Goal: Entertainment & Leisure: Browse casually

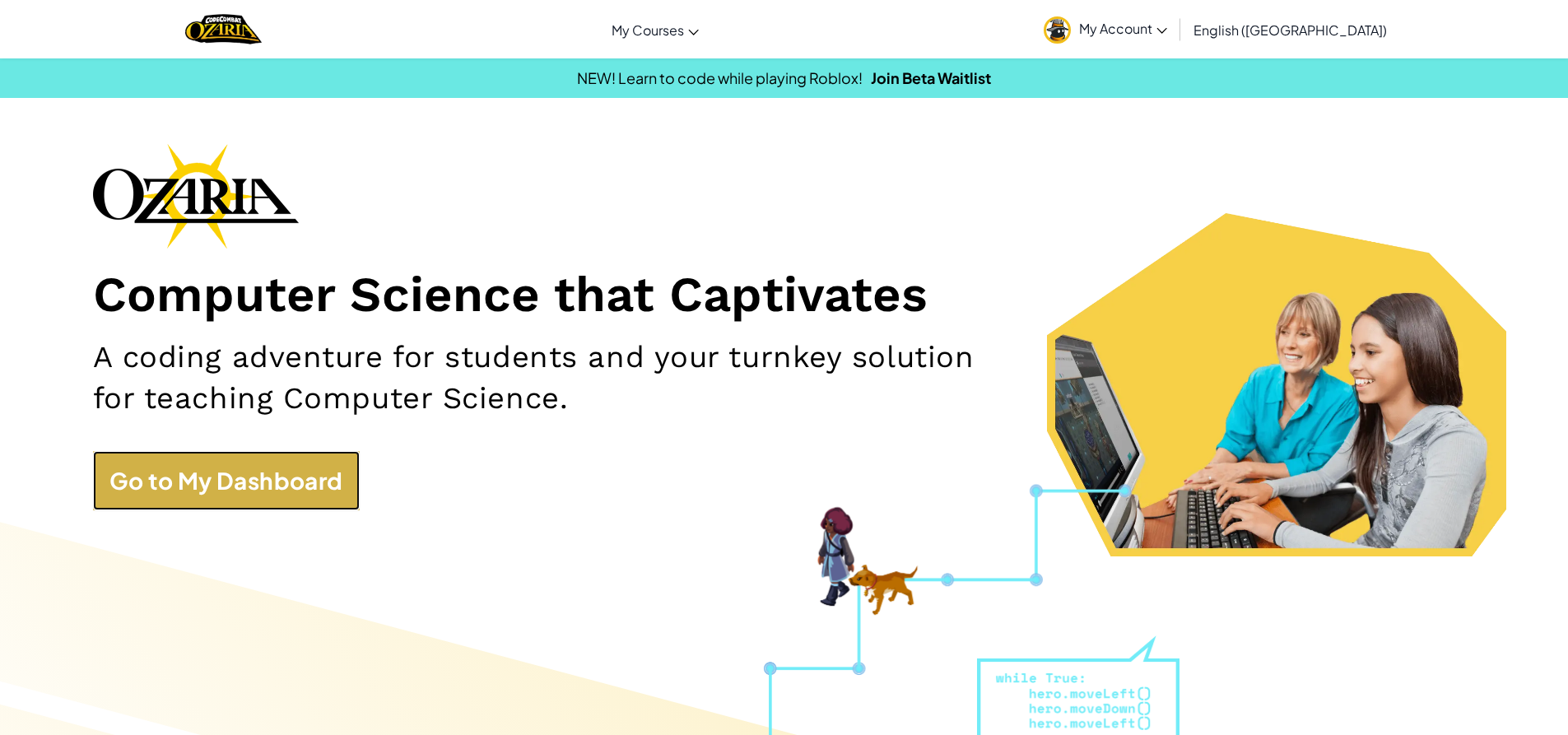
click at [254, 469] on link "Go to My Dashboard" at bounding box center [226, 481] width 266 height 59
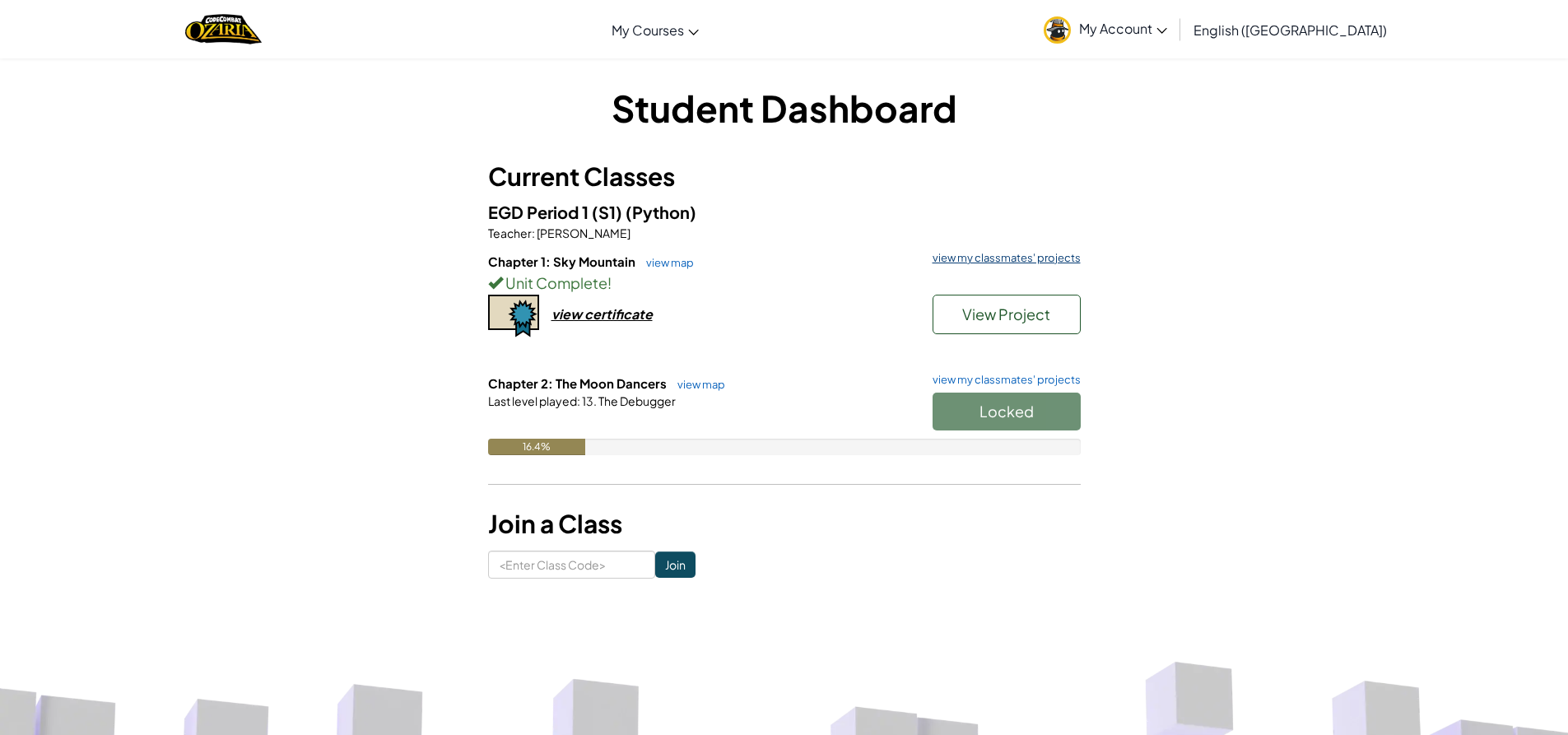
click at [1035, 260] on link "view my classmates' projects" at bounding box center [1002, 258] width 156 height 10
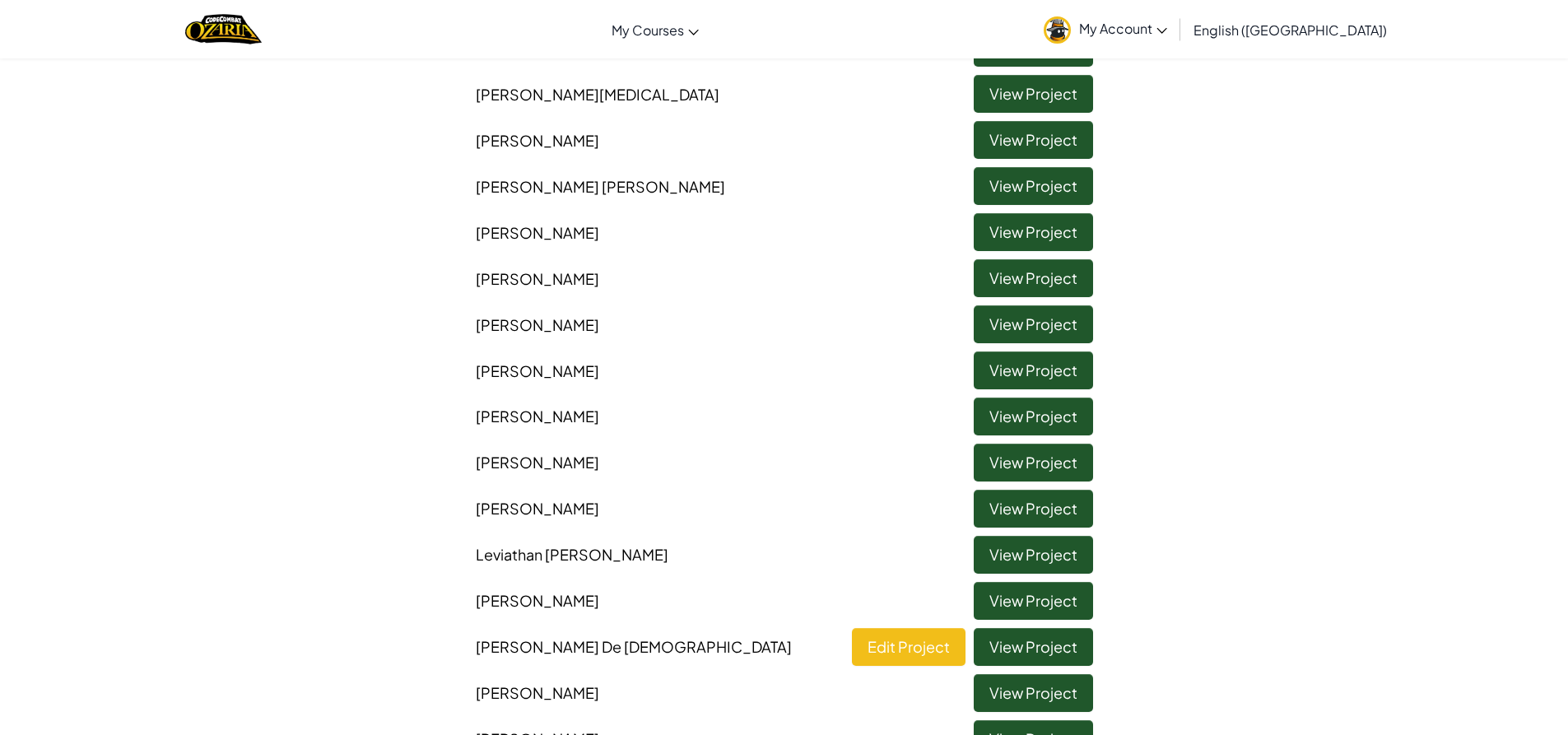
scroll to position [741, 0]
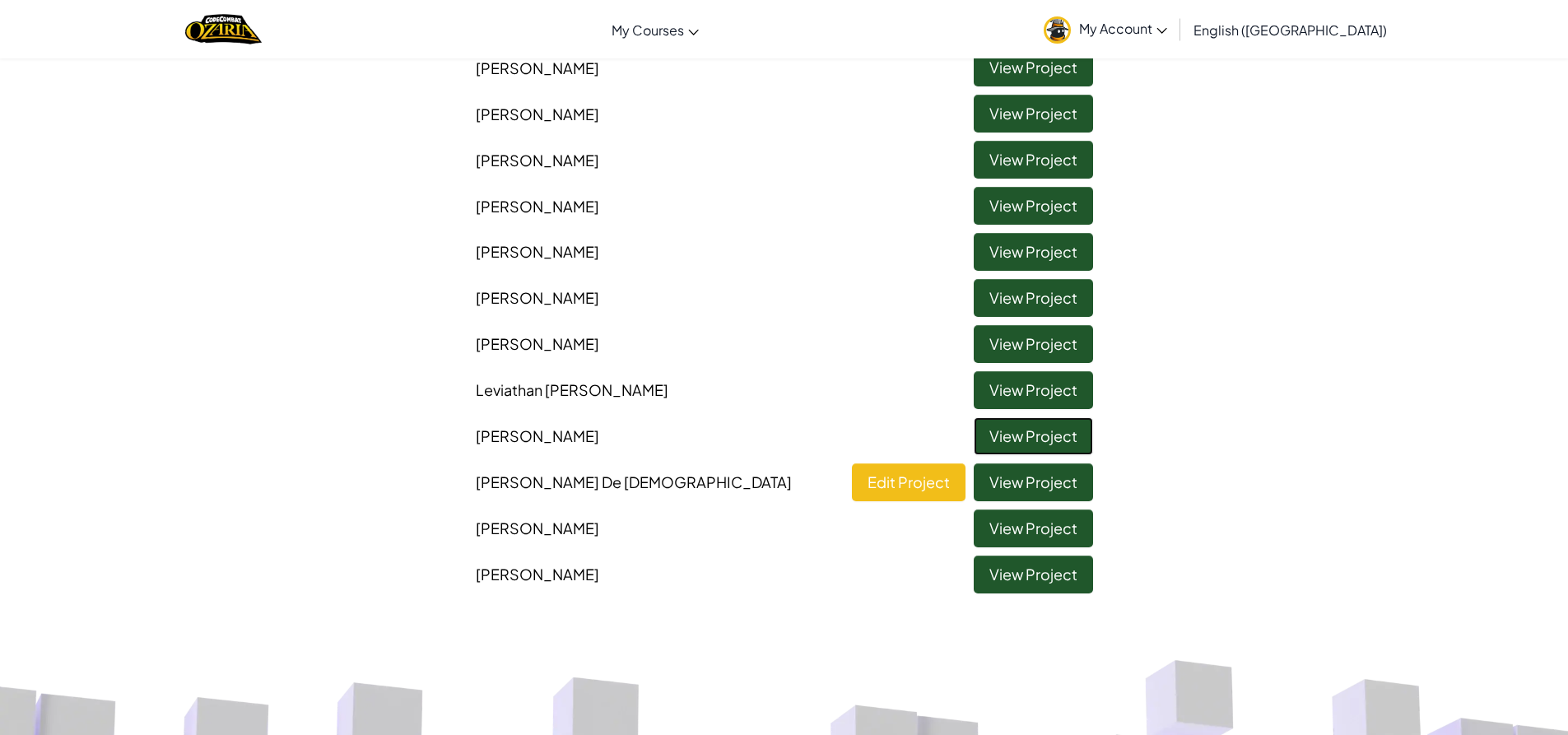
click at [1002, 433] on link "View Project" at bounding box center [1032, 437] width 119 height 38
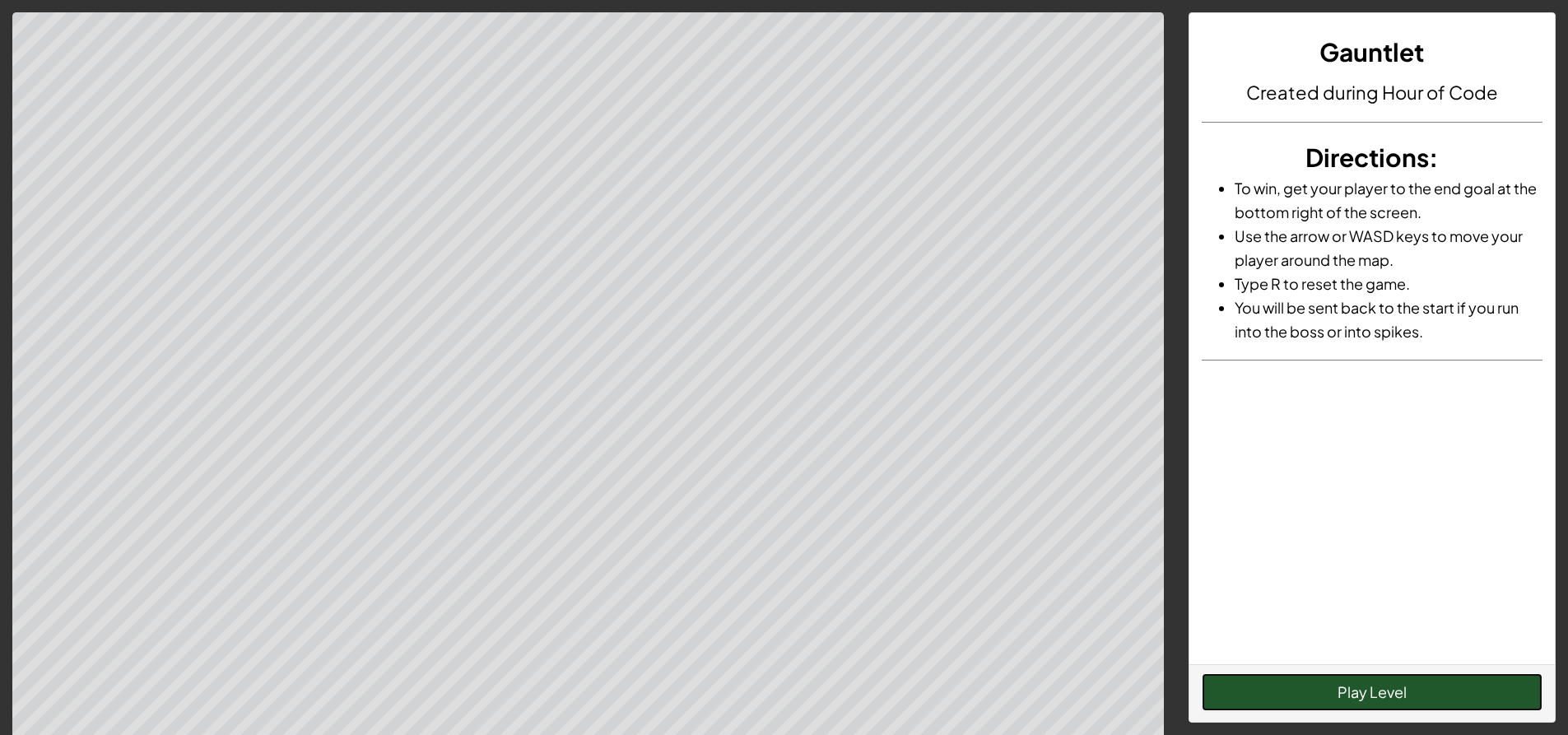
click at [1321, 688] on button "Play Level" at bounding box center [1372, 693] width 341 height 38
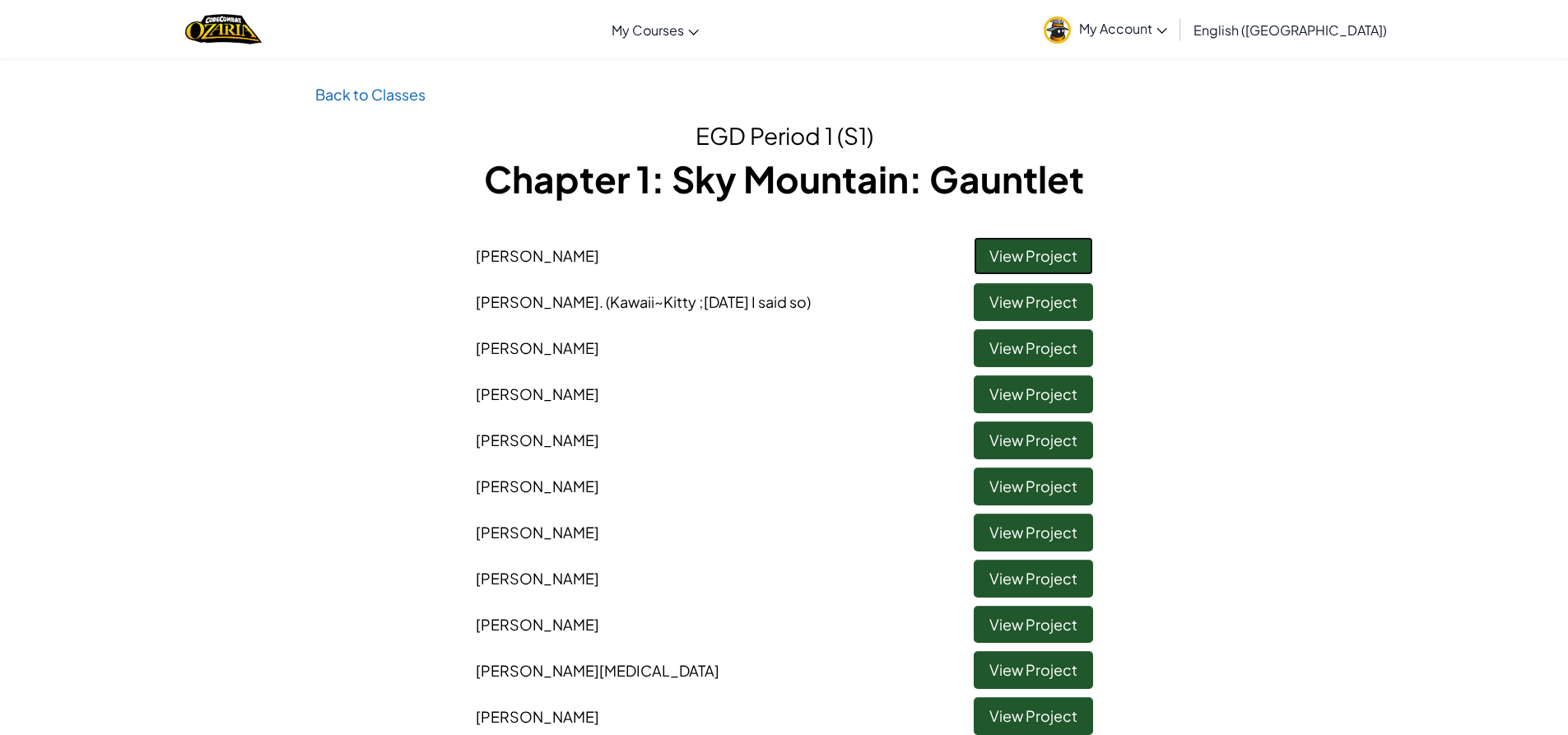
click at [1008, 245] on link "View Project" at bounding box center [1032, 256] width 119 height 38
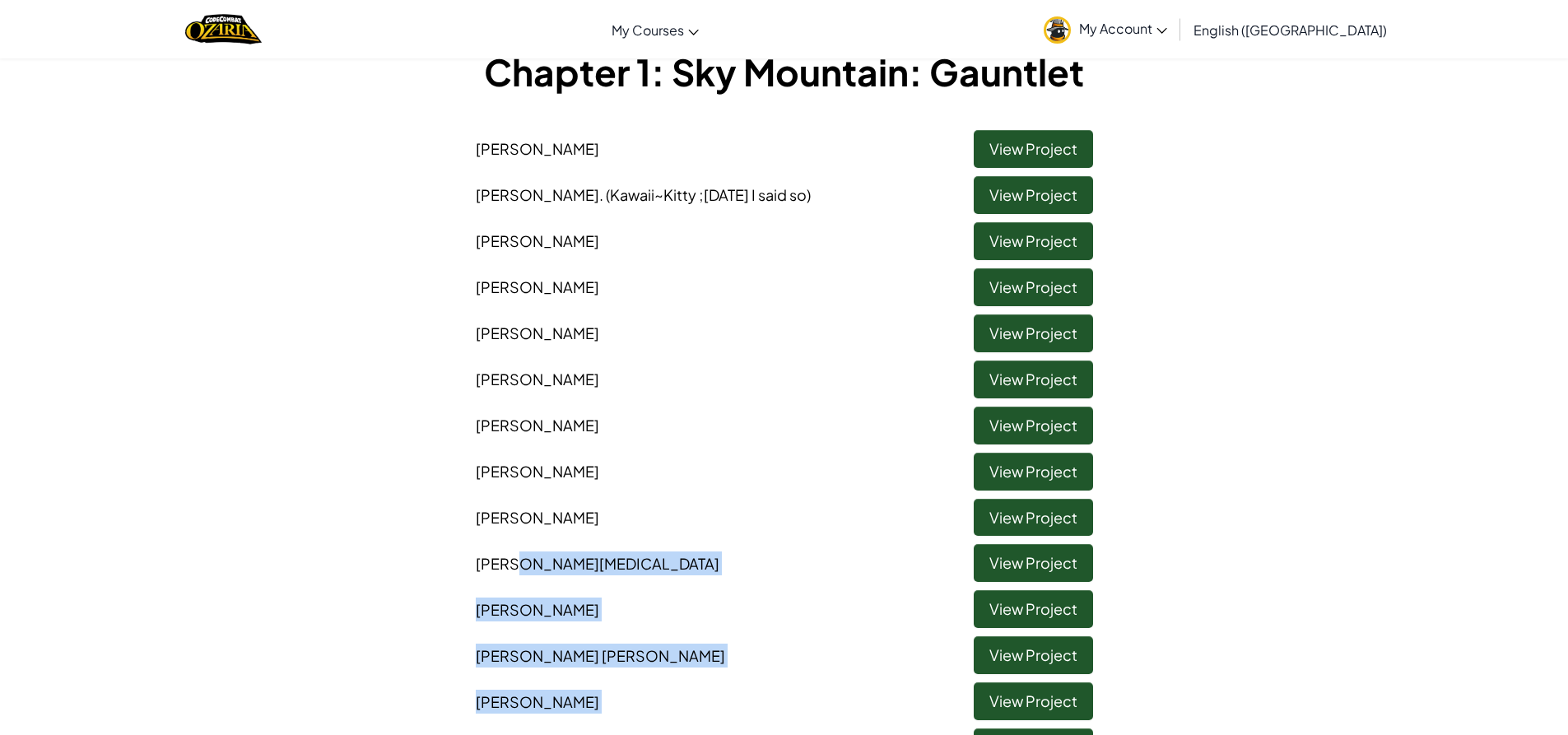
scroll to position [25, 0]
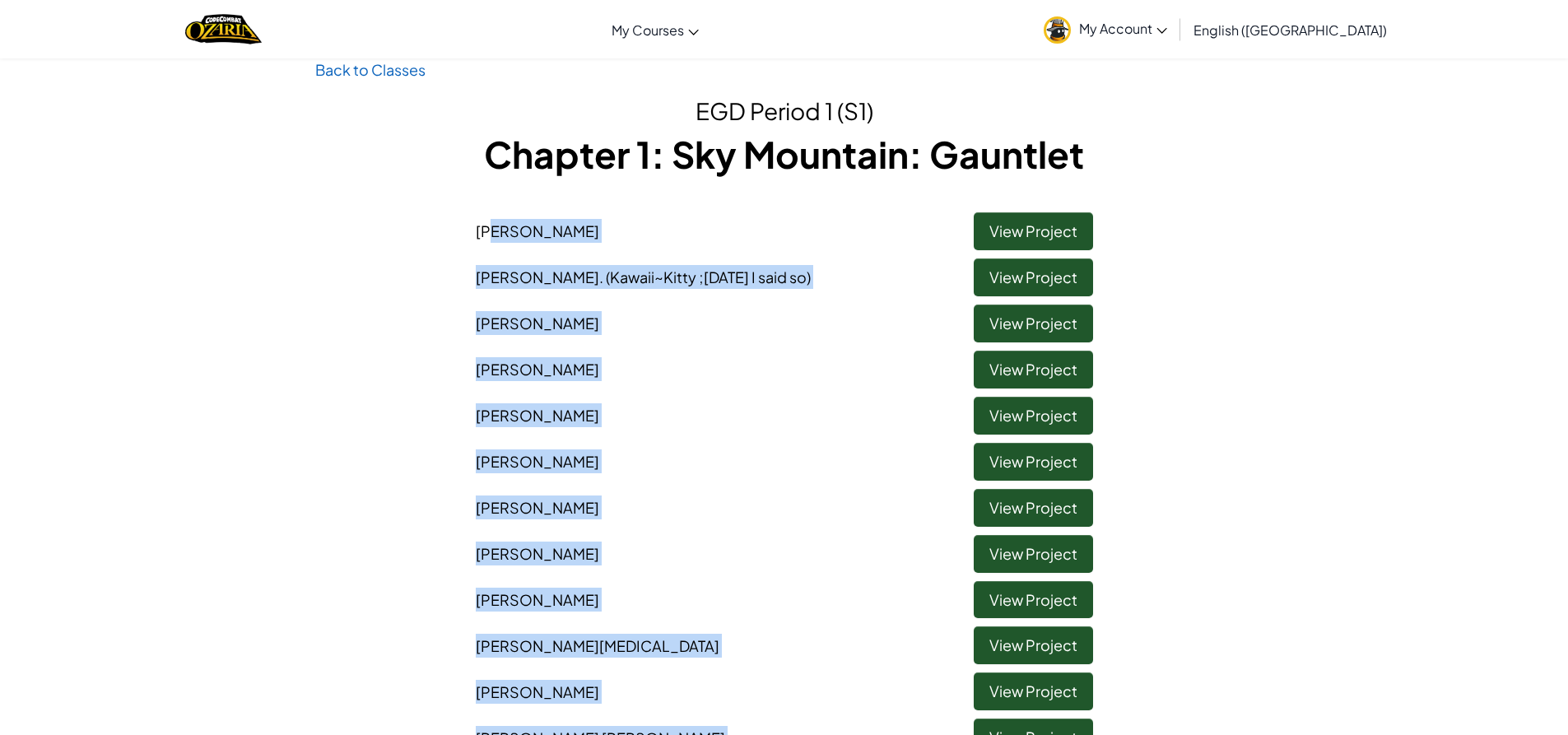
drag, startPoint x: 603, startPoint y: 583, endPoint x: 497, endPoint y: 194, distance: 403.2
click at [497, 194] on div "EGD Period 1 (S1) Chapter 1: Sky Mountain: Gauntlet [PERSON_NAME] View Project …" at bounding box center [784, 703] width 938 height 1217
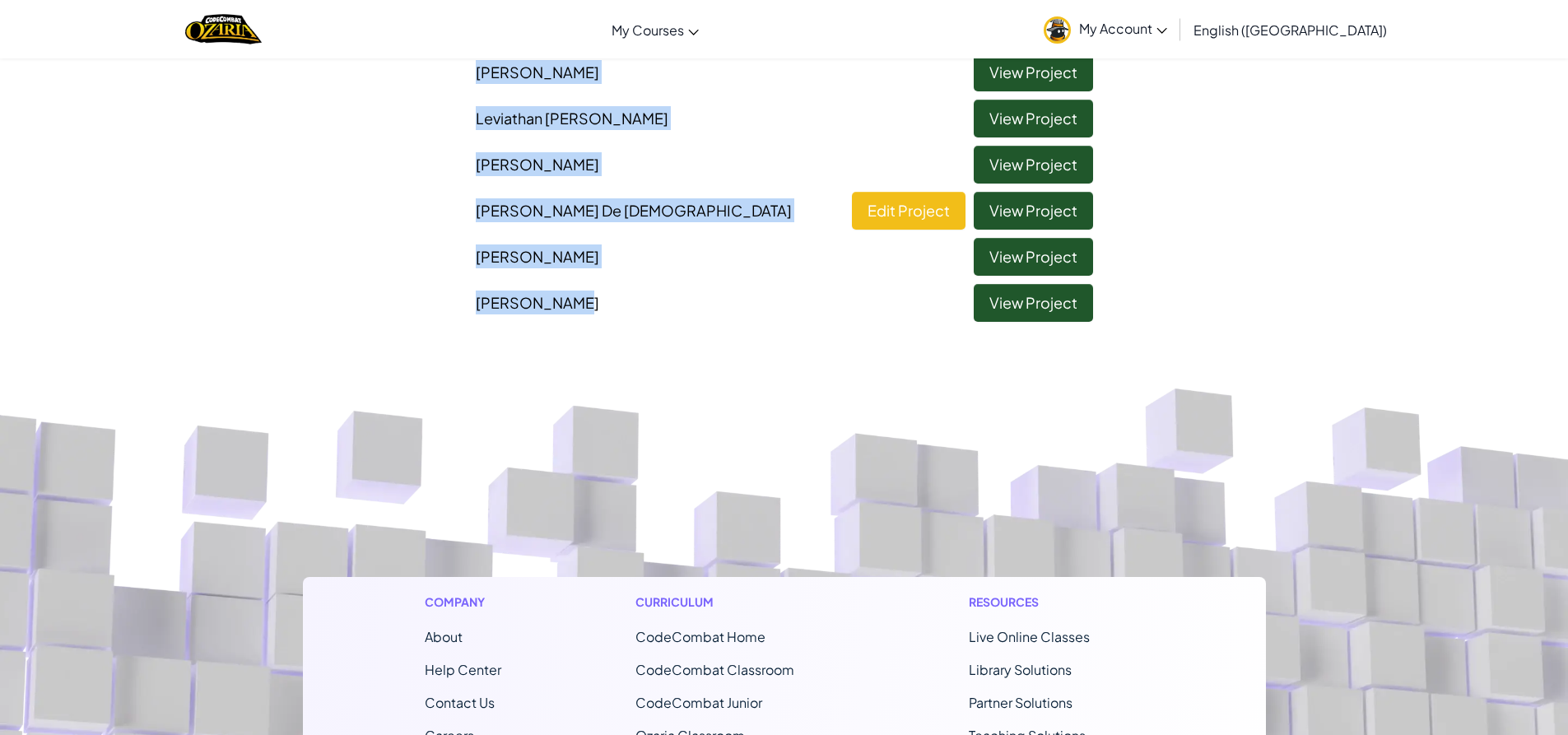
scroll to position [684, 0]
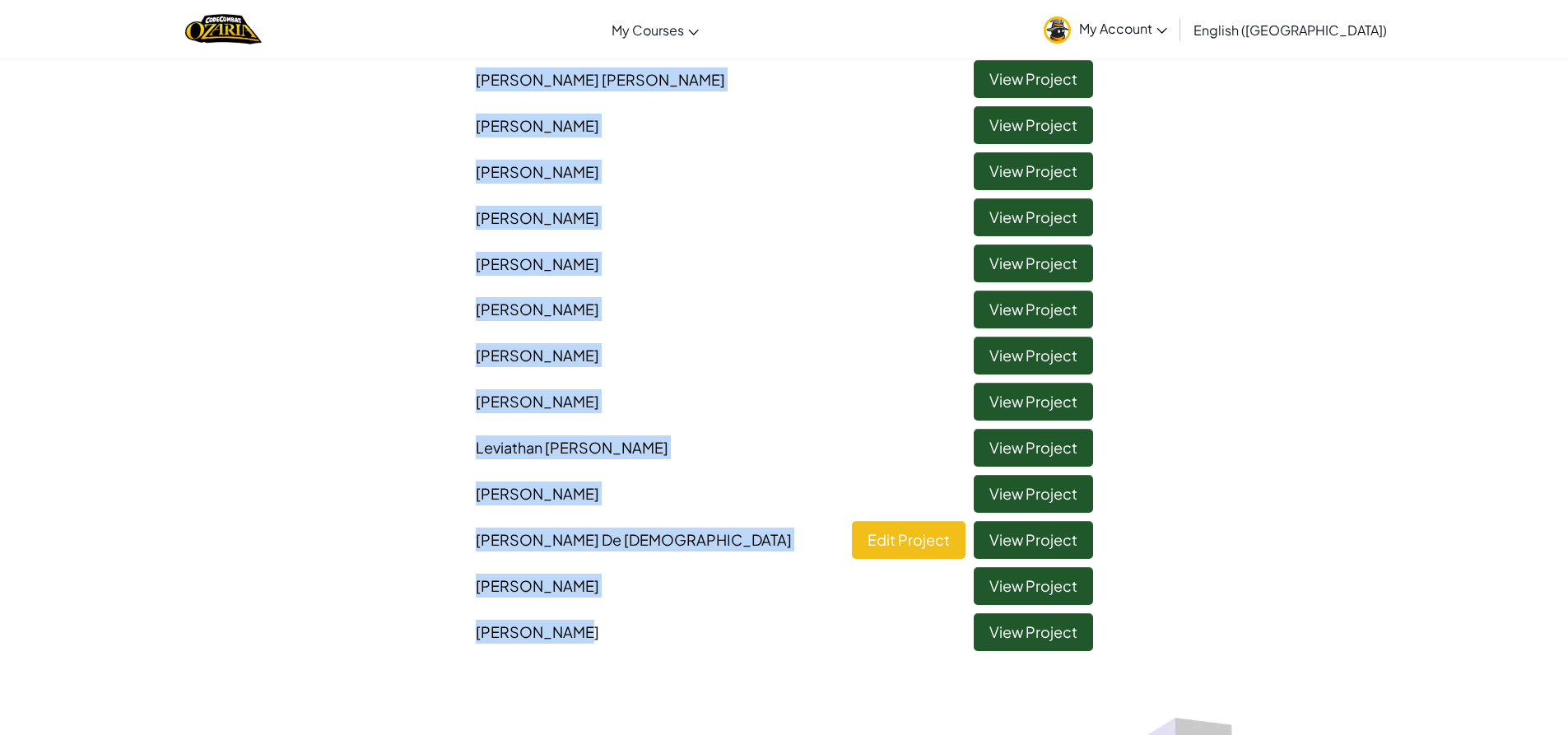
click at [778, 498] on li "[PERSON_NAME] View Project" at bounding box center [784, 489] width 642 height 46
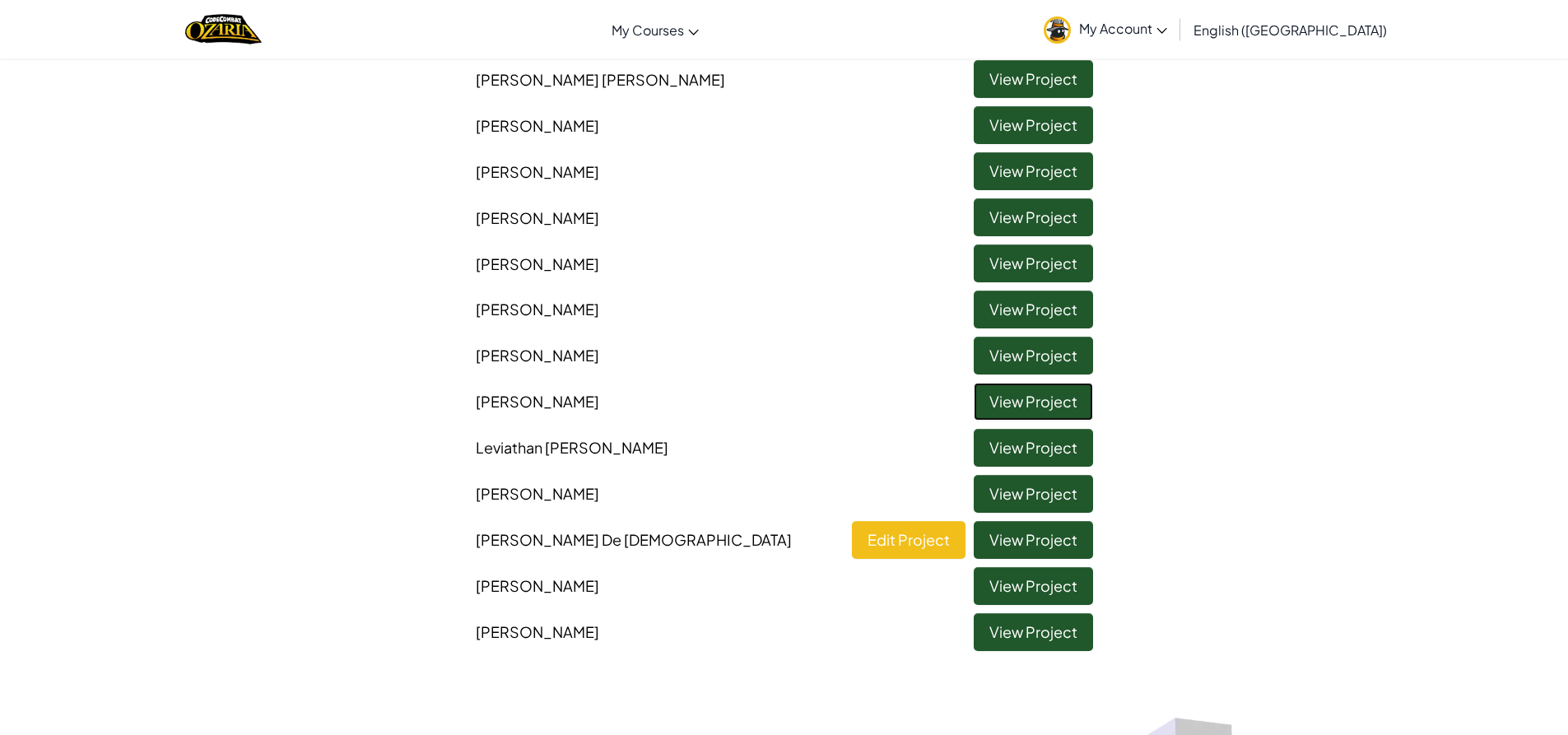
click at [1030, 398] on link "View Project" at bounding box center [1032, 402] width 119 height 38
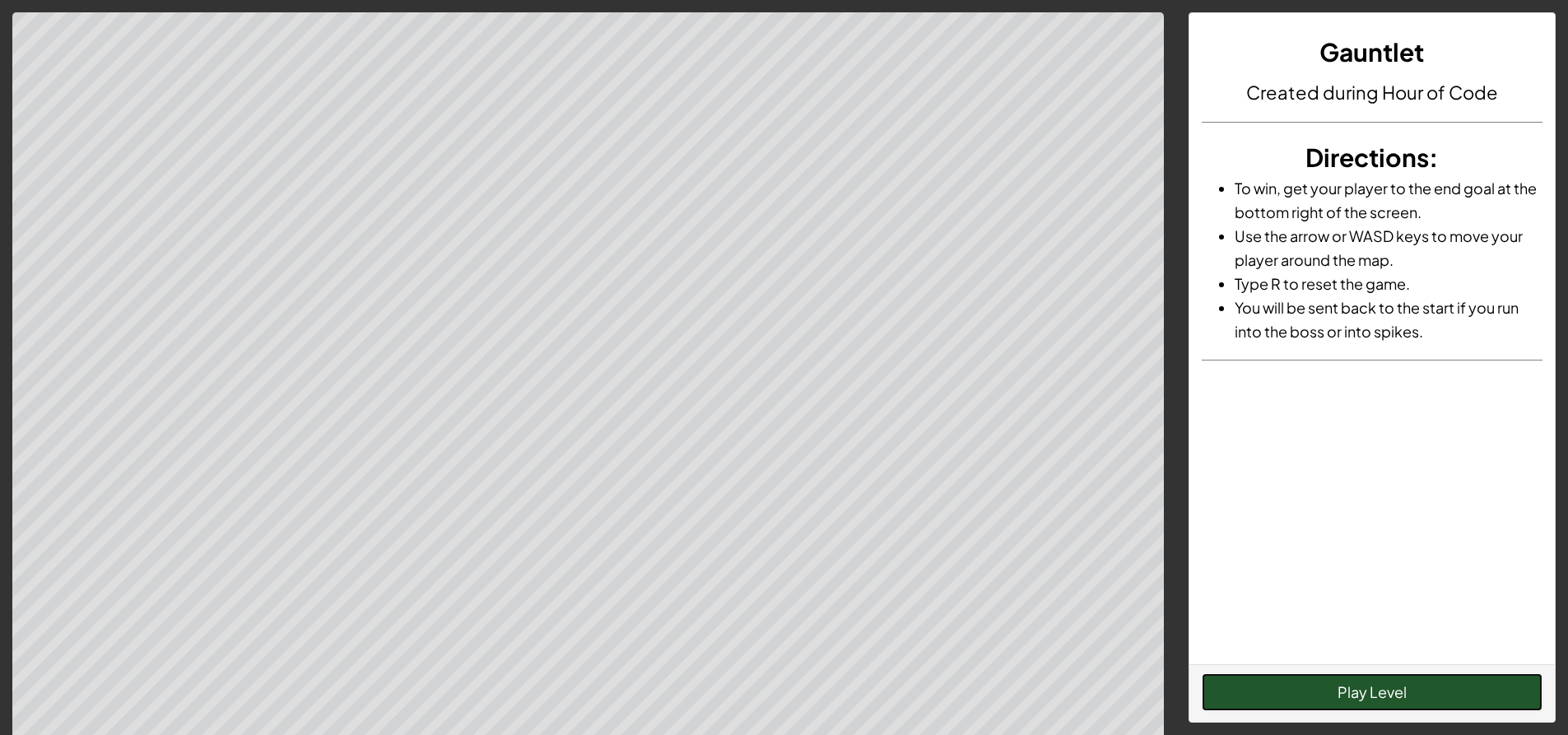
click at [1396, 692] on button "Play Level" at bounding box center [1372, 693] width 341 height 38
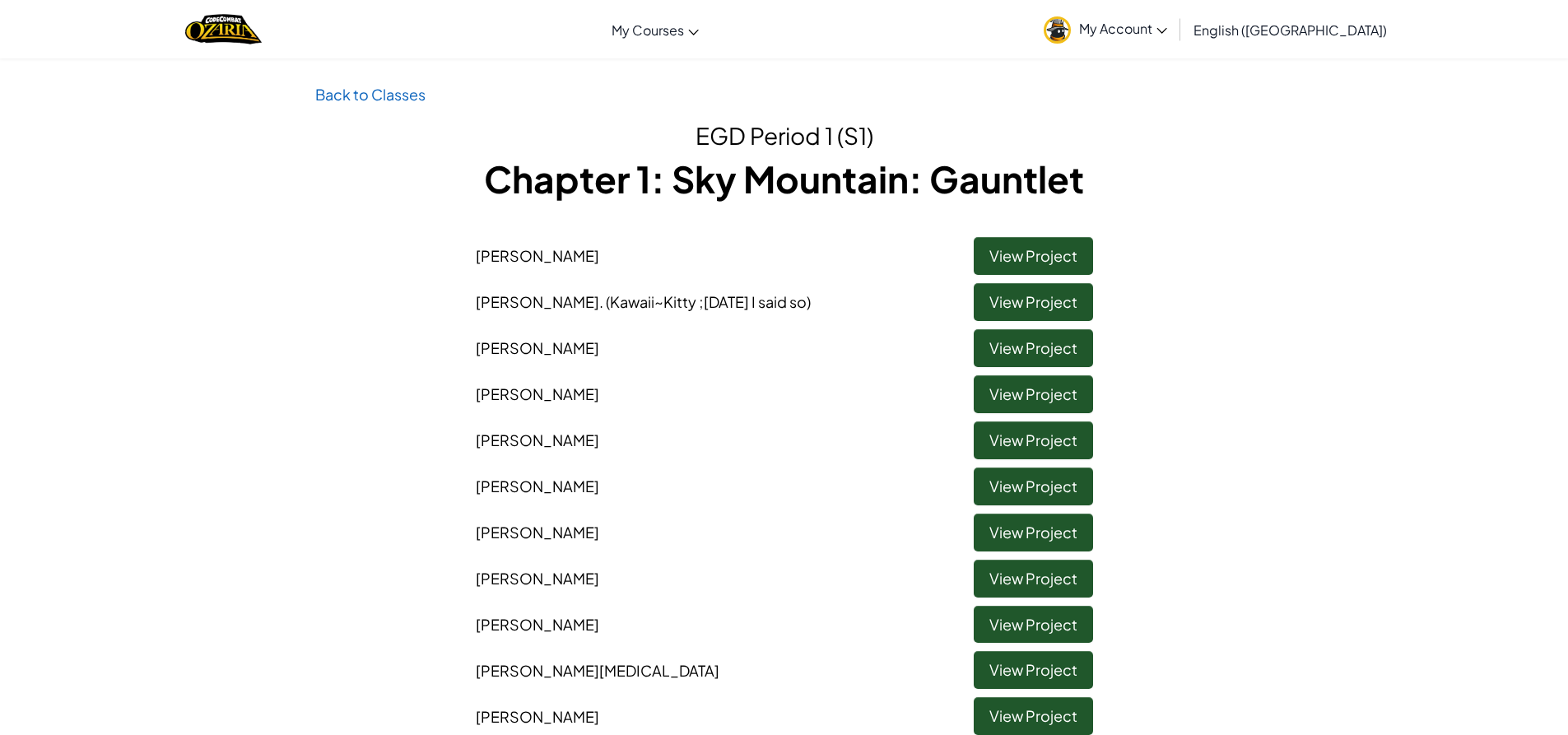
scroll to position [247, 0]
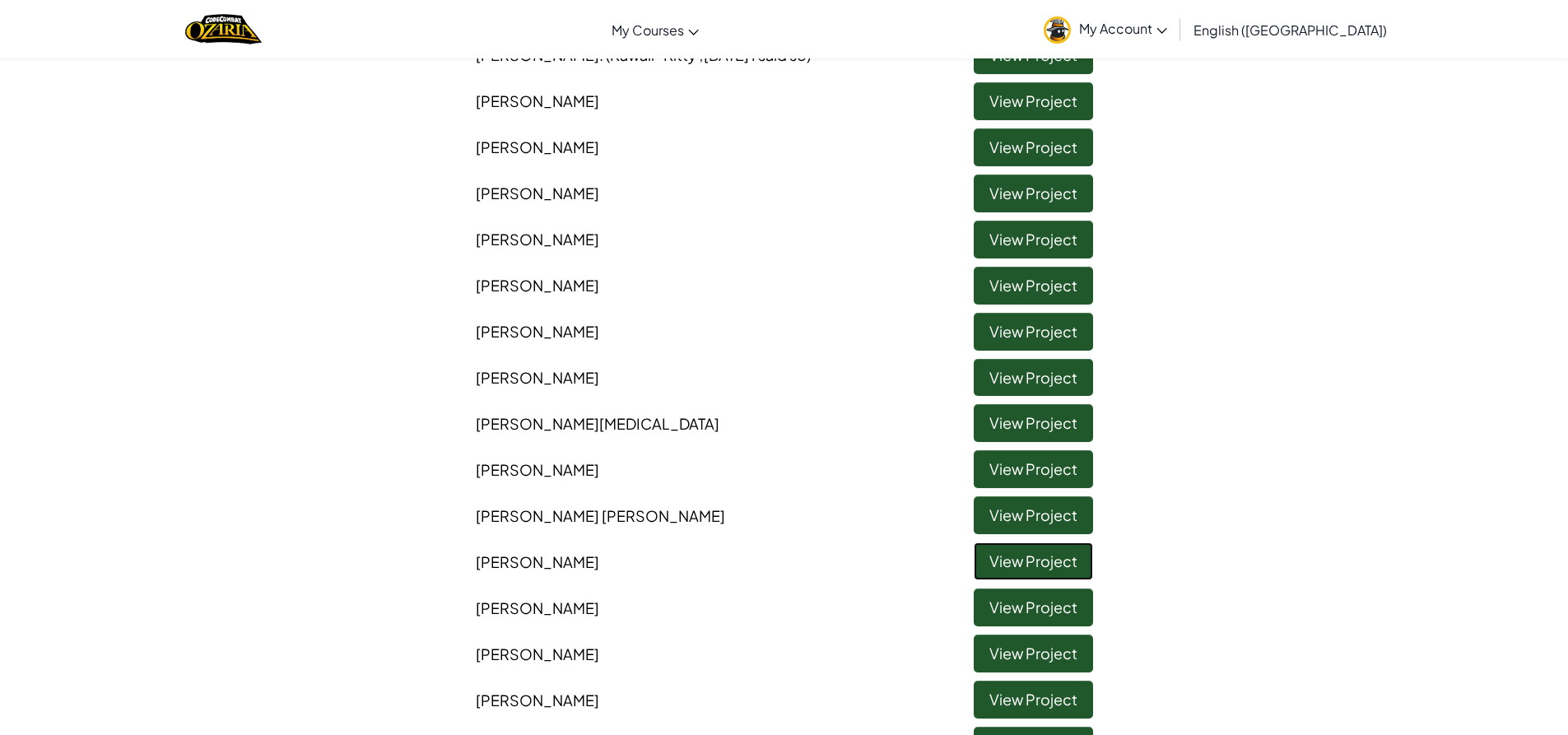
click at [1032, 558] on link "View Project" at bounding box center [1032, 562] width 119 height 38
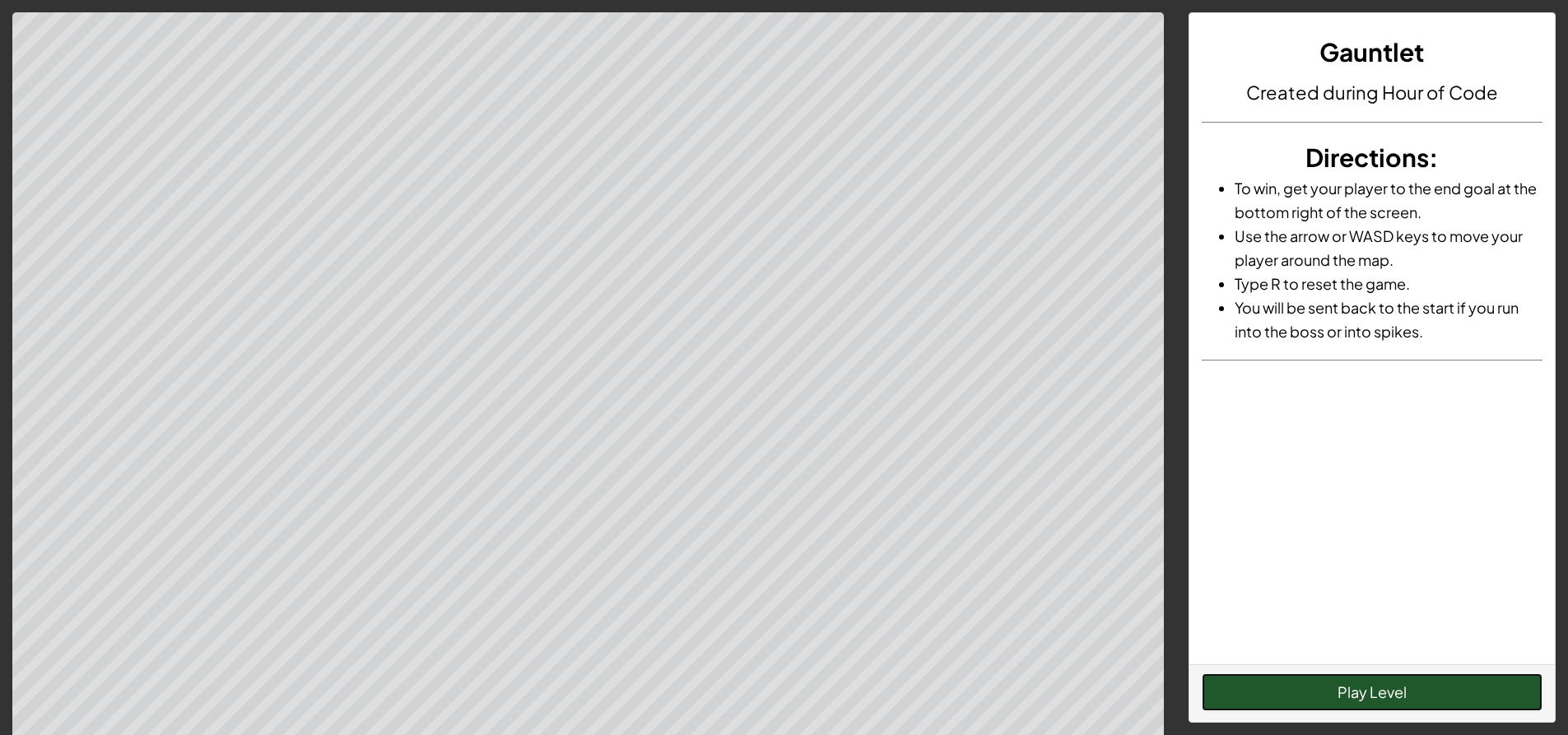
click at [1473, 694] on button "Play Level" at bounding box center [1372, 693] width 341 height 38
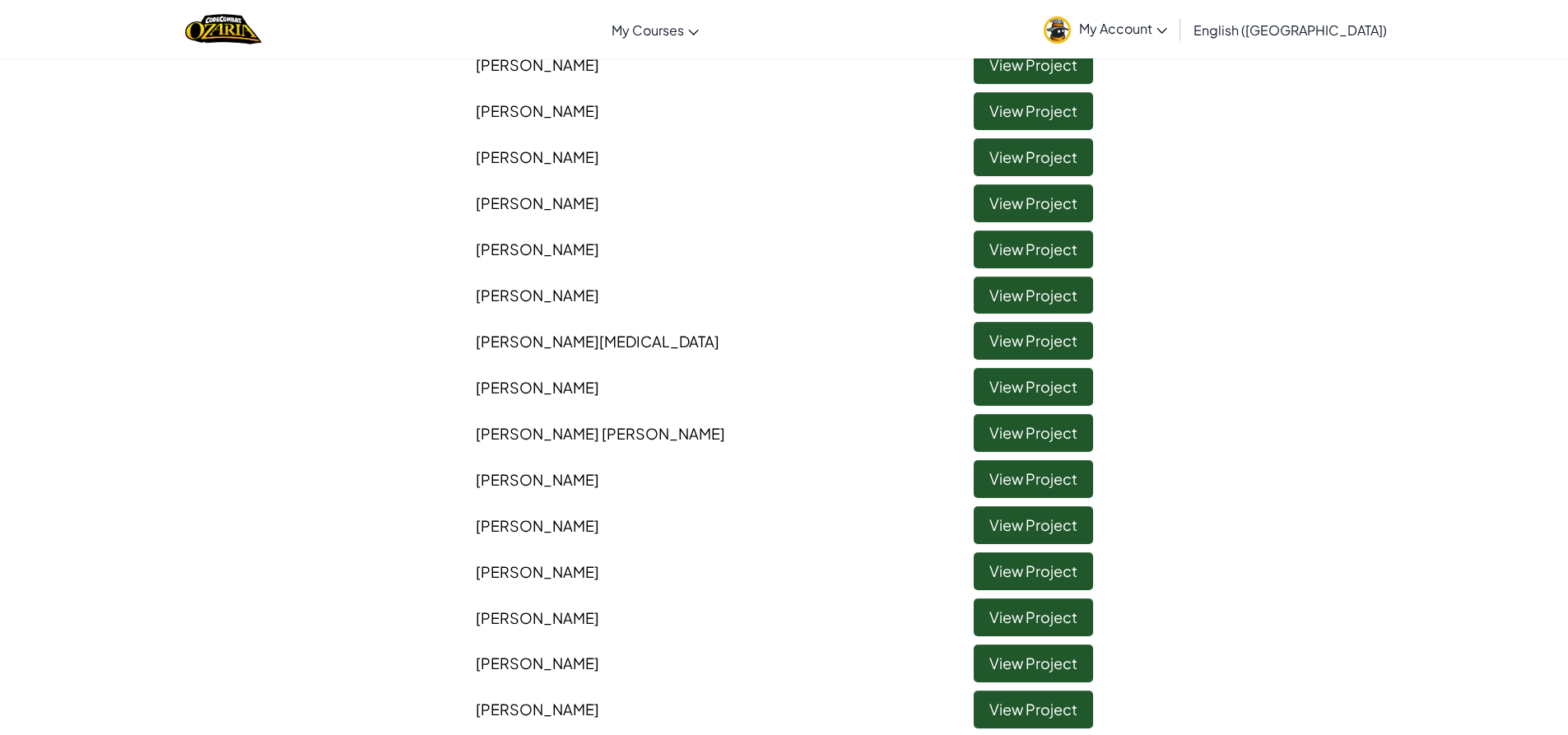
scroll to position [411, 0]
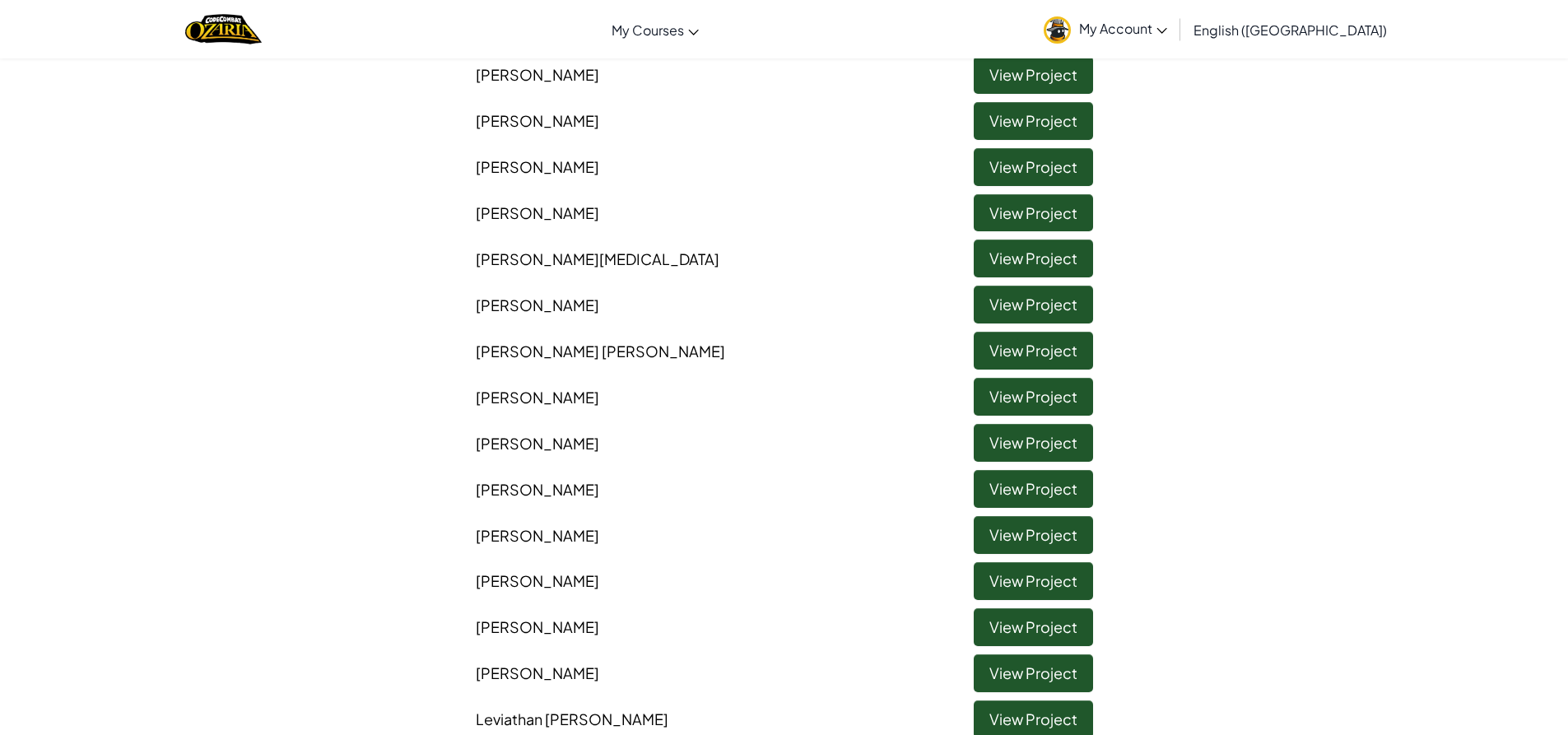
click at [1031, 606] on li "[PERSON_NAME] View Project" at bounding box center [784, 624] width 642 height 46
click at [1034, 629] on link "View Project" at bounding box center [1032, 627] width 119 height 38
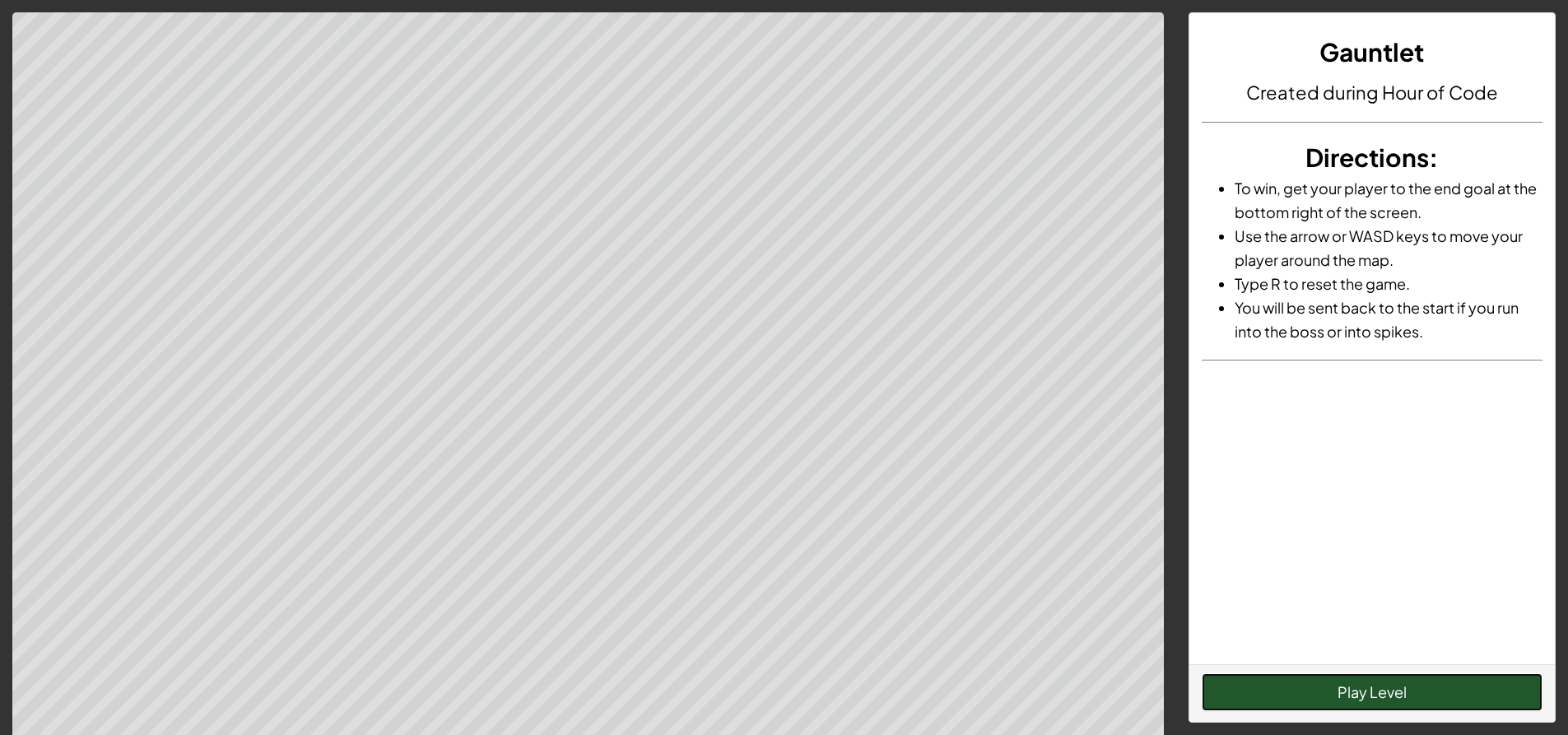
click at [1353, 690] on button "Play Level" at bounding box center [1372, 693] width 341 height 38
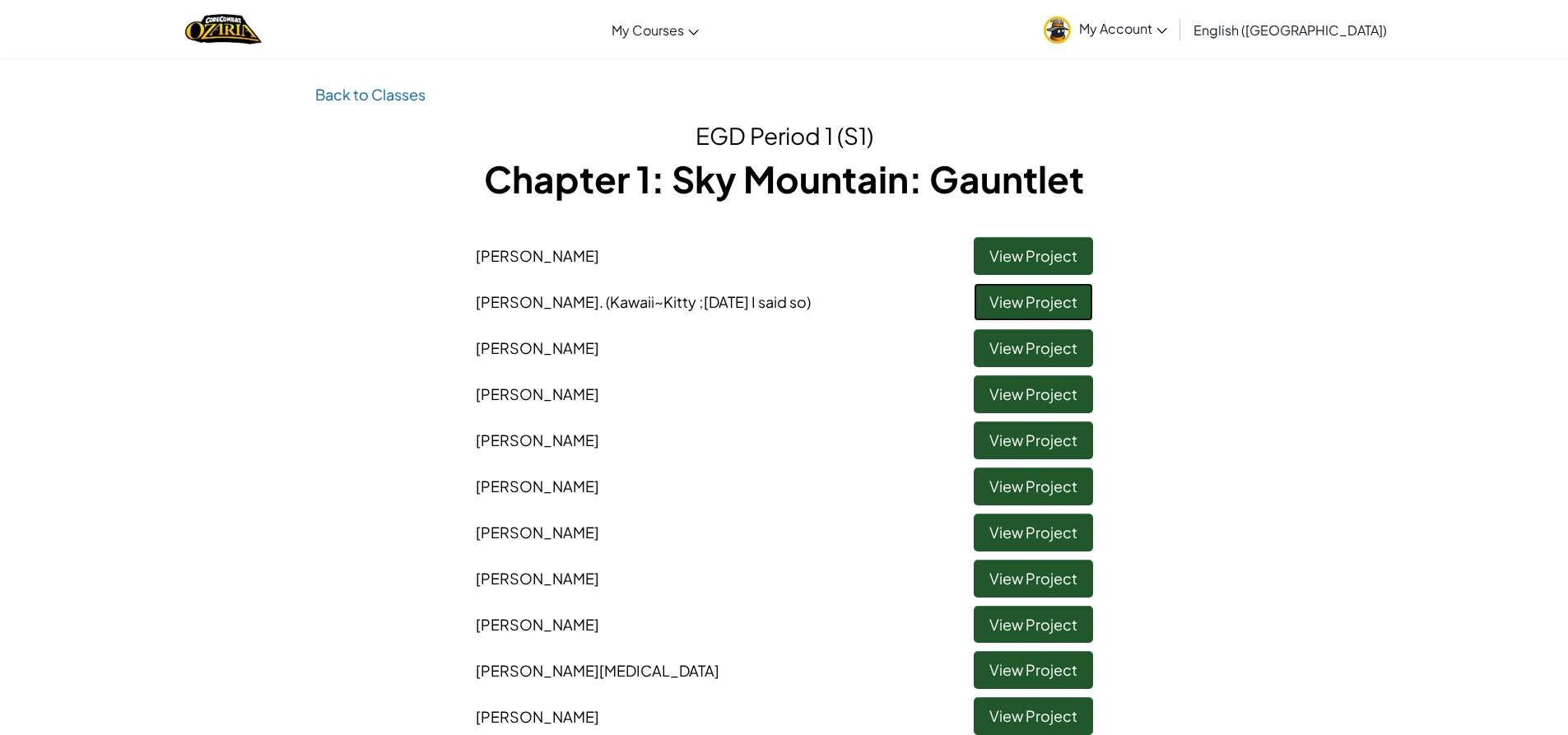
click at [1031, 302] on link "View Project" at bounding box center [1032, 303] width 119 height 38
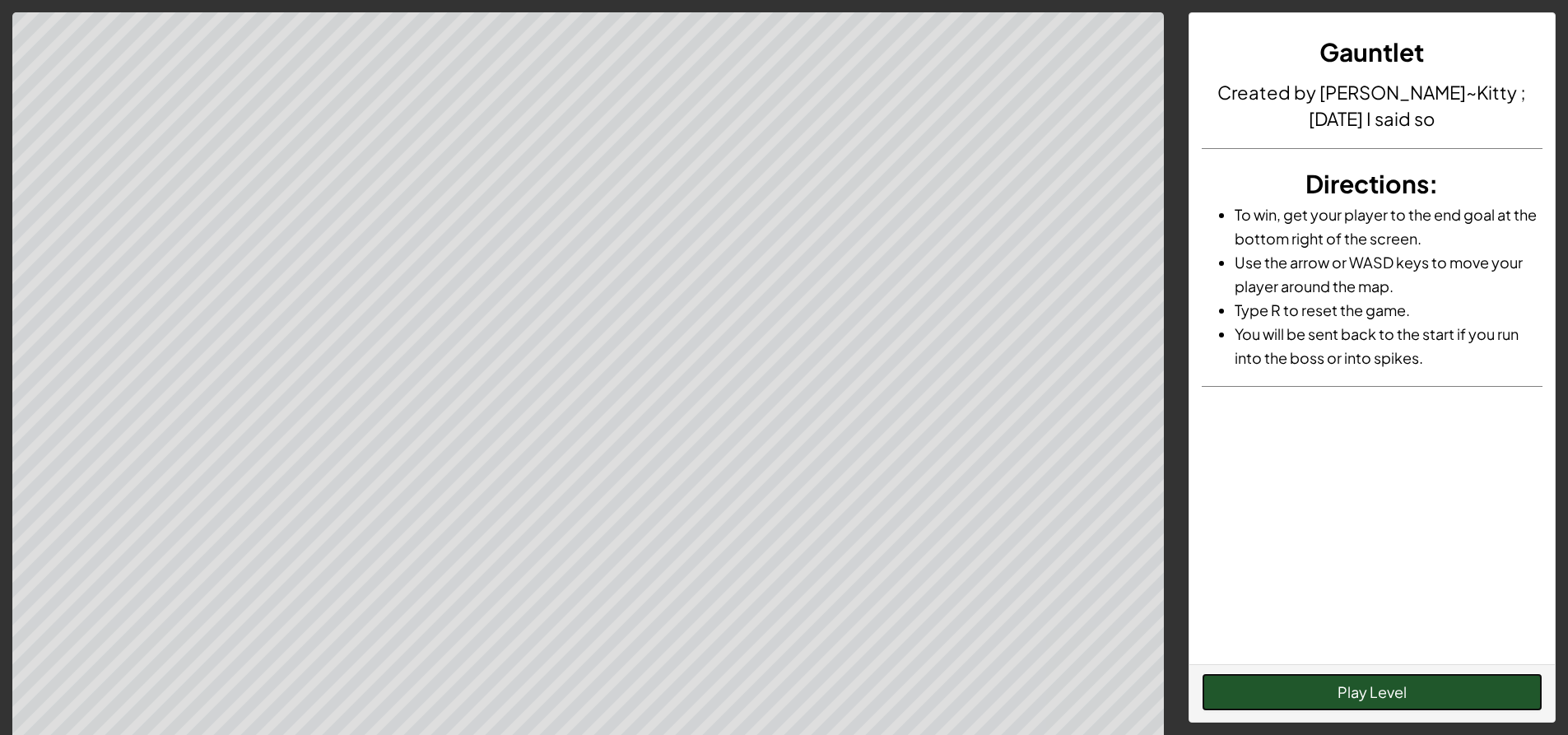
click at [1388, 697] on button "Play Level" at bounding box center [1372, 693] width 341 height 38
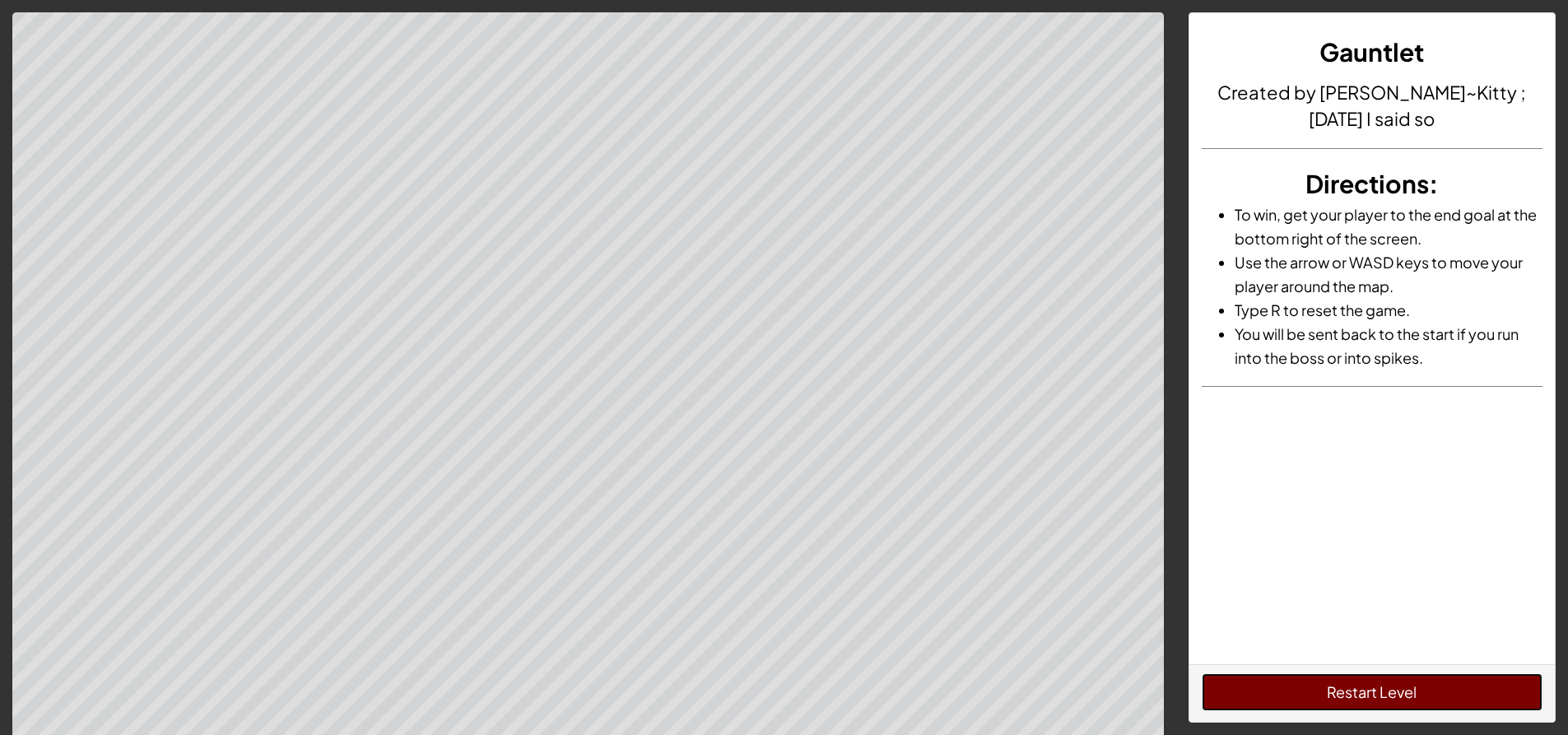
click at [1391, 697] on button "Restart Level" at bounding box center [1372, 693] width 341 height 38
click at [1421, 695] on button "Restart Level" at bounding box center [1372, 693] width 341 height 38
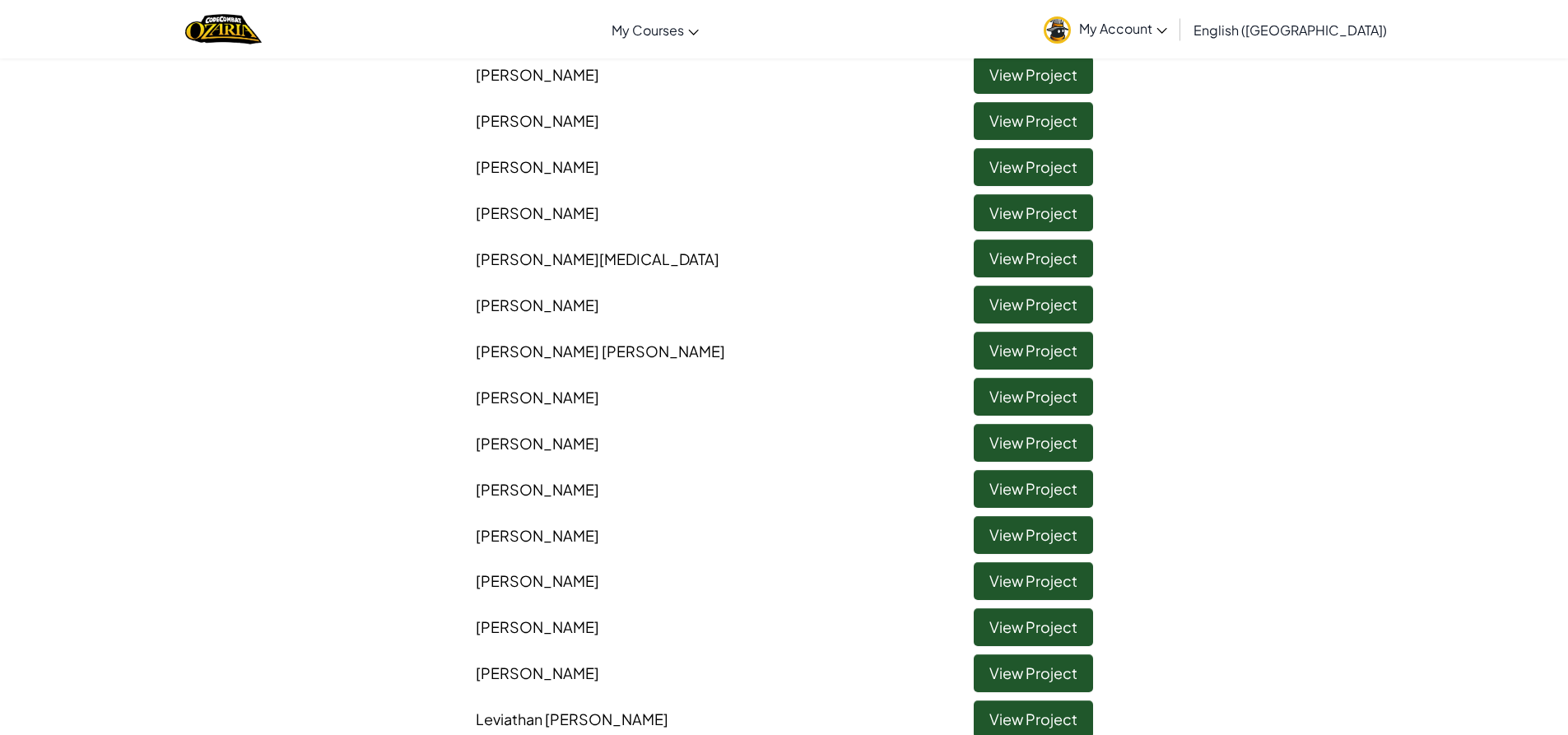
scroll to position [494, 0]
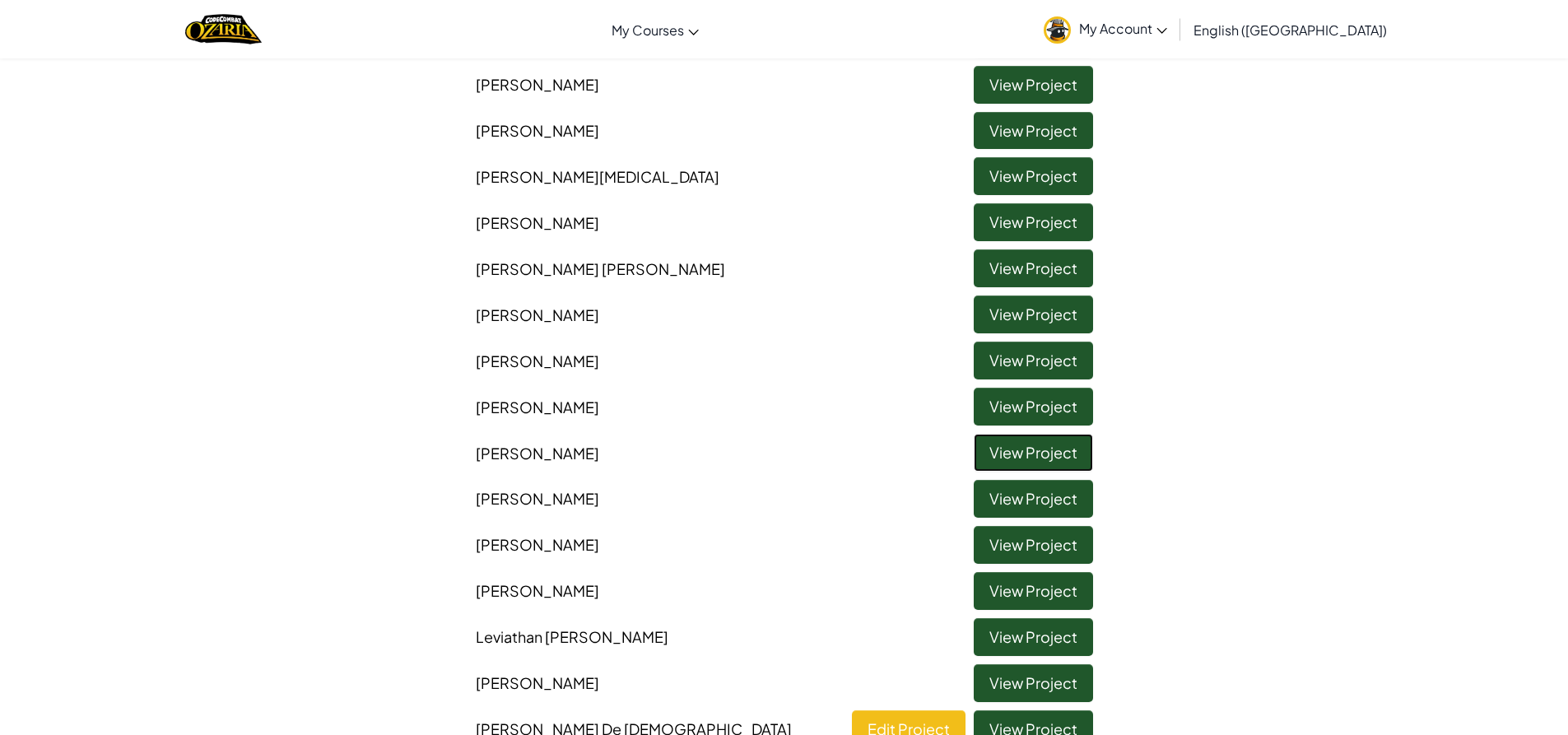
click at [1033, 456] on link "View Project" at bounding box center [1032, 453] width 119 height 38
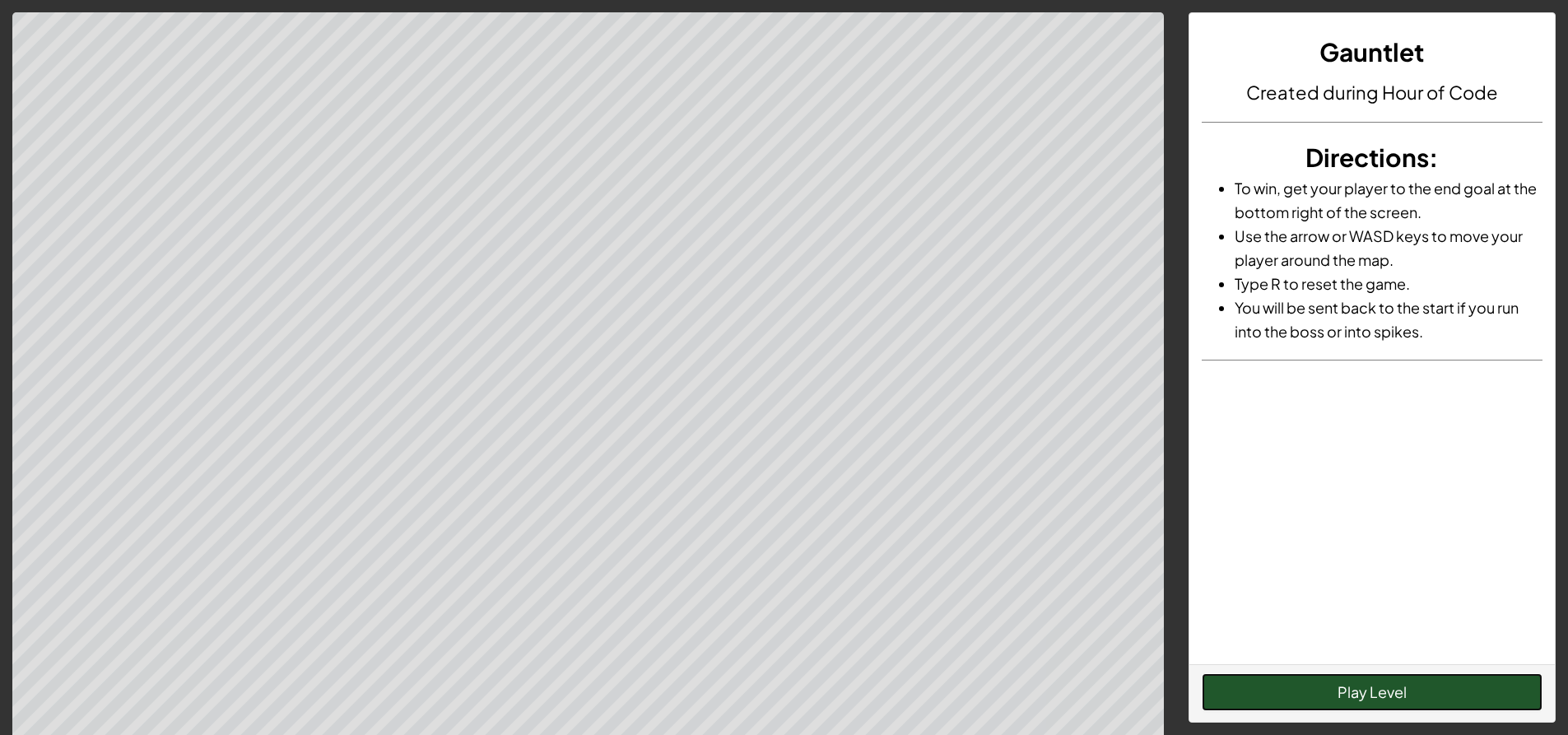
click at [1518, 700] on button "Play Level" at bounding box center [1372, 693] width 341 height 38
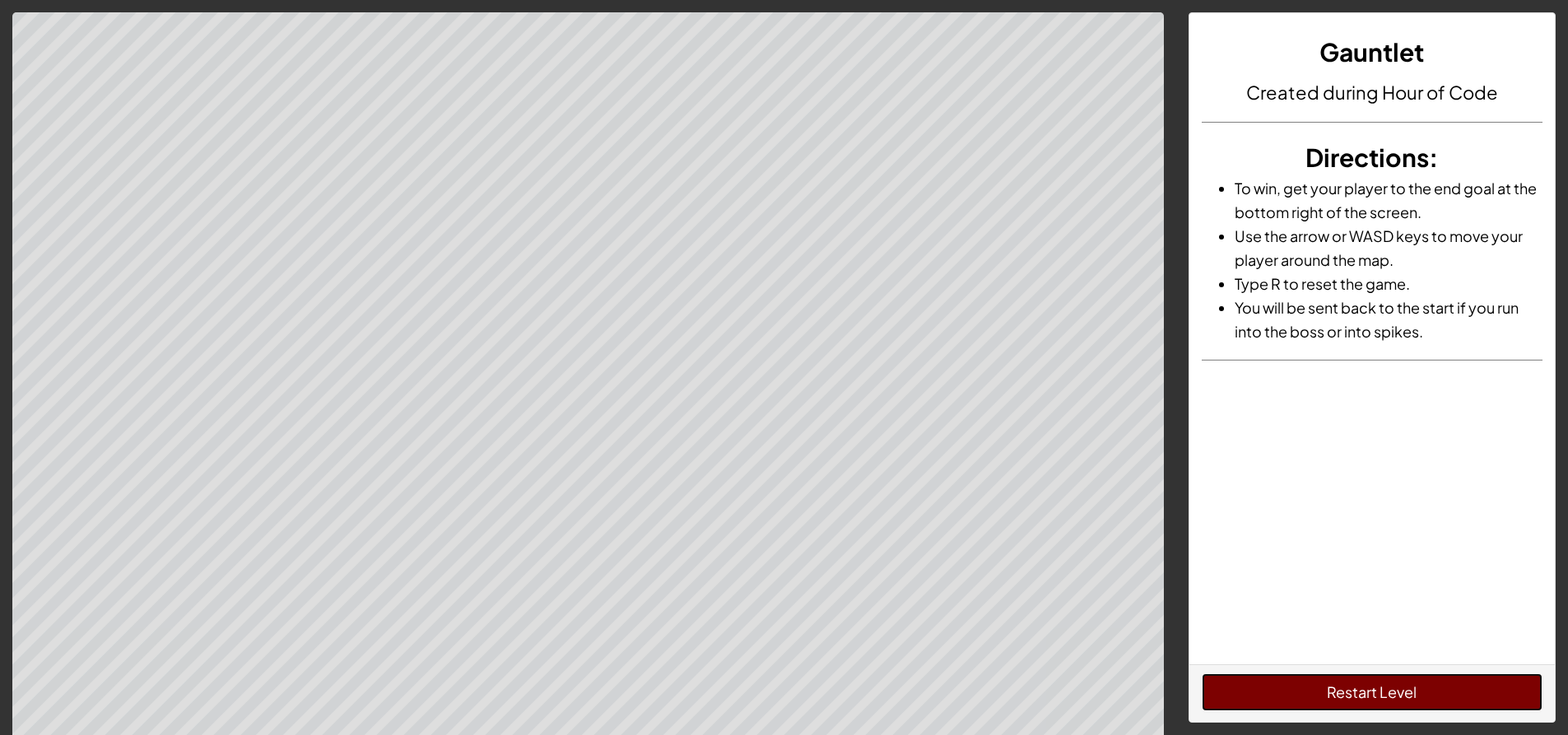
click at [1518, 700] on button "Restart Level" at bounding box center [1372, 693] width 341 height 38
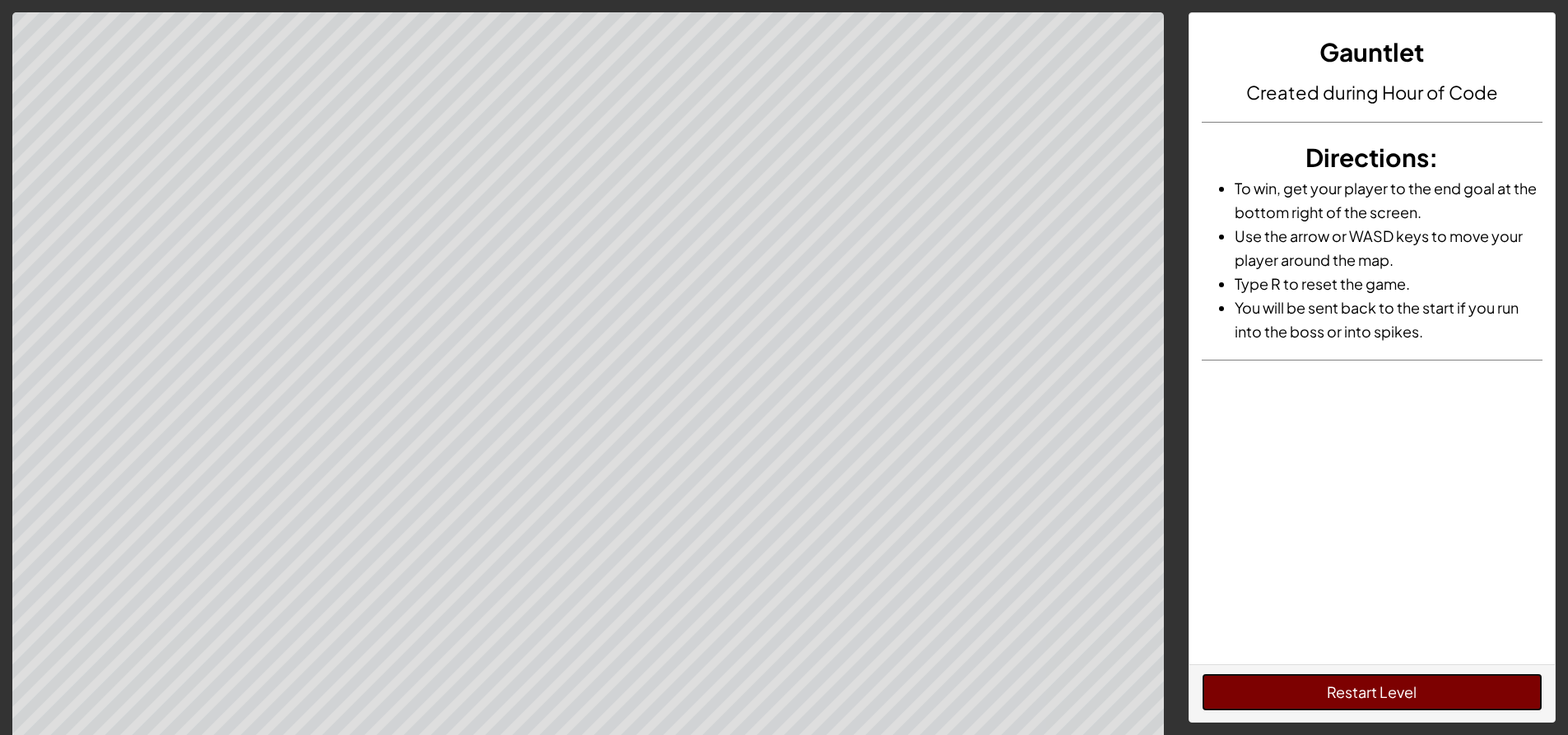
click at [1517, 700] on button "Restart Level" at bounding box center [1372, 693] width 341 height 38
click at [1501, 700] on button "Restart Level" at bounding box center [1372, 693] width 341 height 38
click at [1502, 700] on button "Restart Level" at bounding box center [1372, 693] width 341 height 38
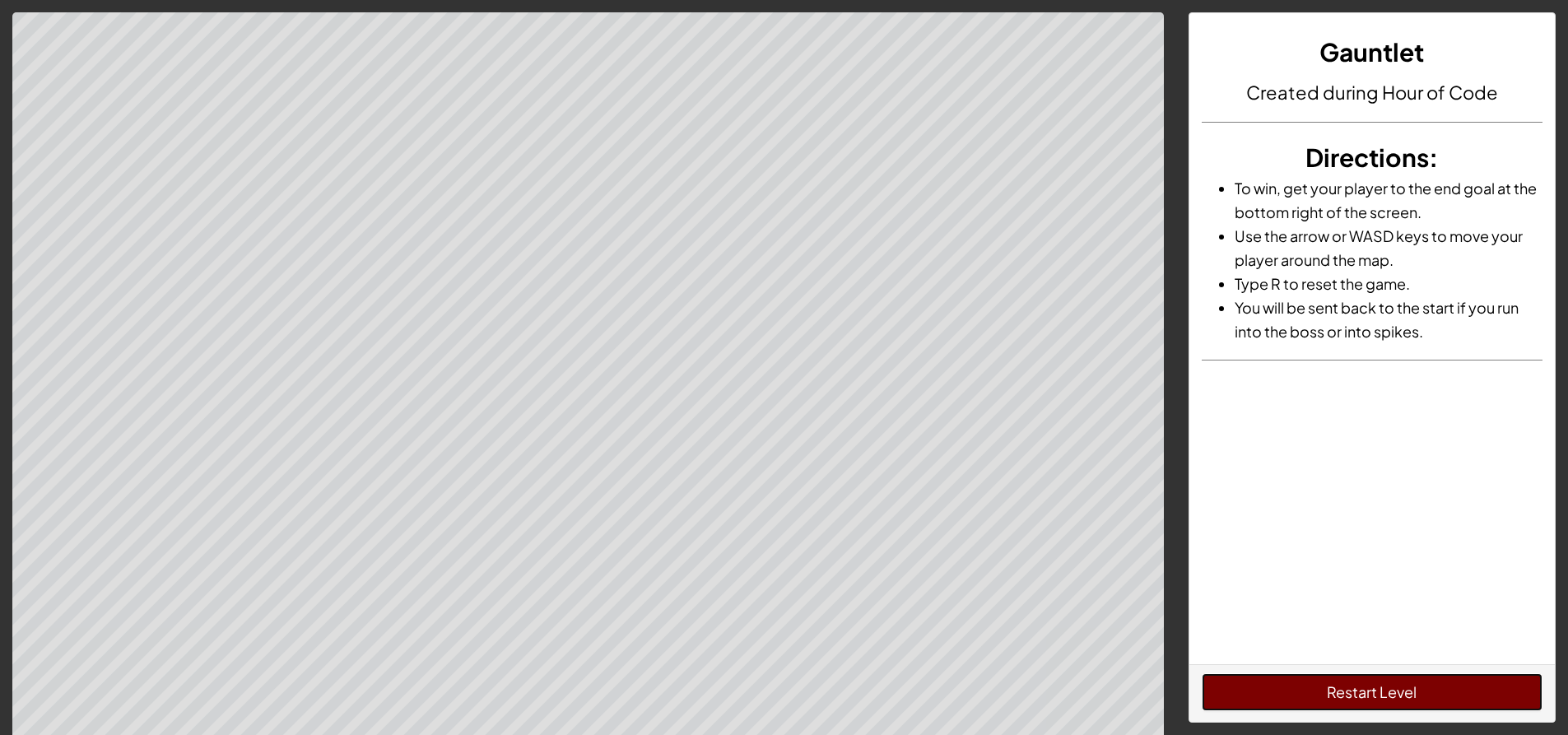
click at [1503, 700] on button "Restart Level" at bounding box center [1372, 693] width 341 height 38
click at [1511, 700] on button "Restart Level" at bounding box center [1372, 693] width 341 height 38
click at [1504, 700] on button "Restart Level" at bounding box center [1372, 693] width 341 height 38
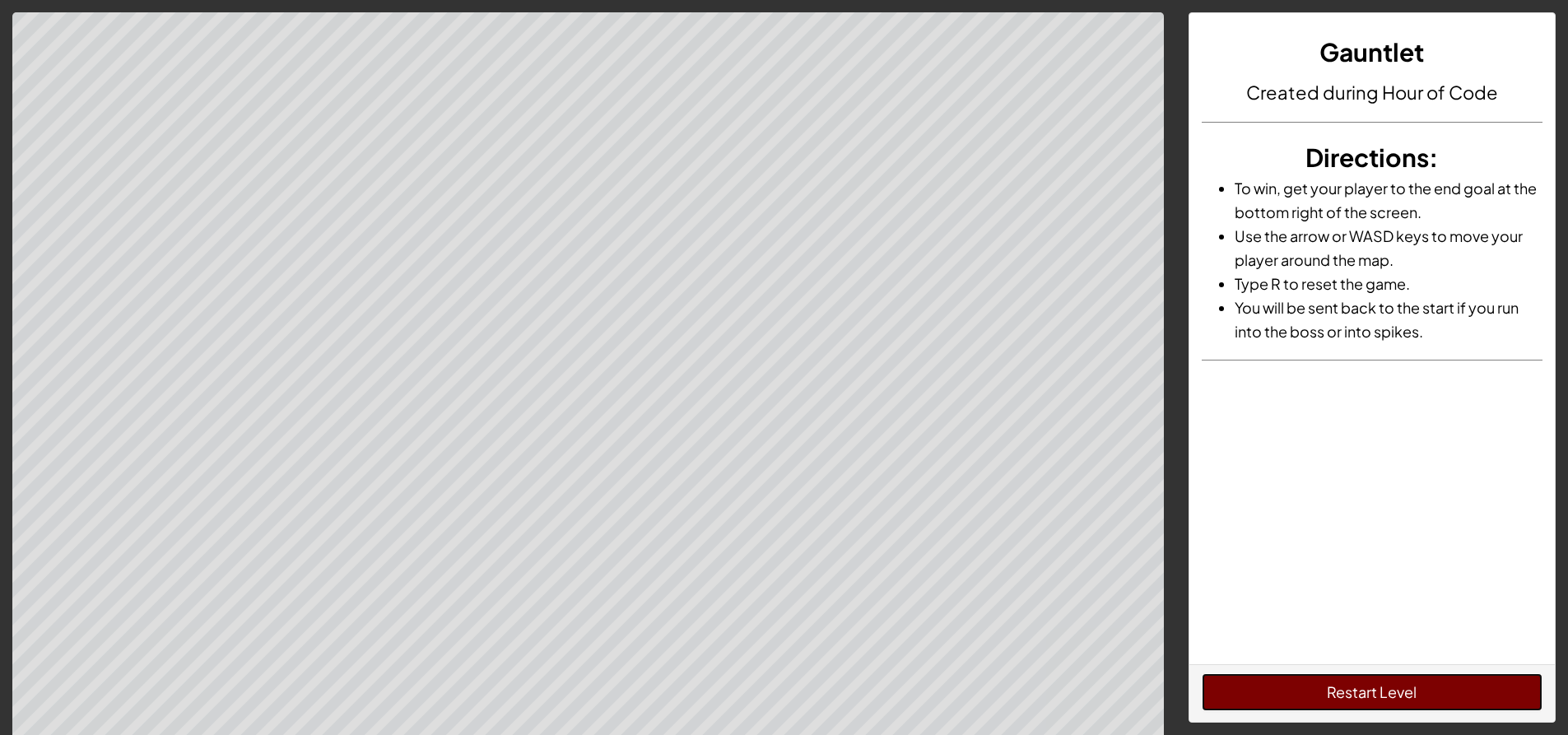
click at [1492, 701] on button "Restart Level" at bounding box center [1372, 693] width 341 height 38
click at [1500, 701] on button "Restart Level" at bounding box center [1372, 693] width 341 height 38
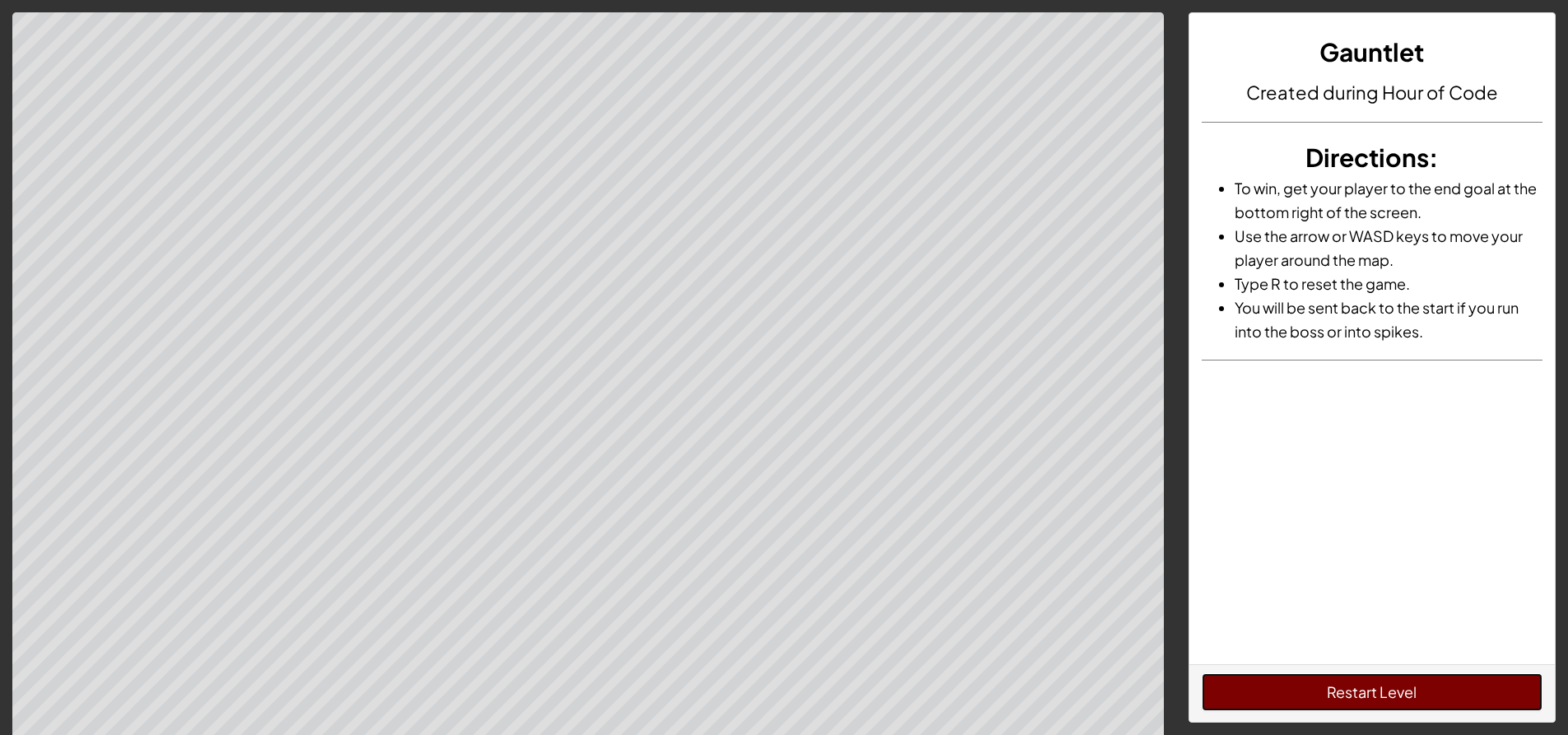
drag, startPoint x: 1501, startPoint y: 707, endPoint x: 1502, endPoint y: 717, distance: 10.0
click at [1502, 712] on div "Restart Level" at bounding box center [1372, 693] width 365 height 58
click at [1501, 723] on div "Gauntlet Created during Hour of Code Directions : To win, get your player to th…" at bounding box center [1372, 380] width 392 height 735
click at [1515, 700] on button "Restart Level" at bounding box center [1372, 693] width 341 height 38
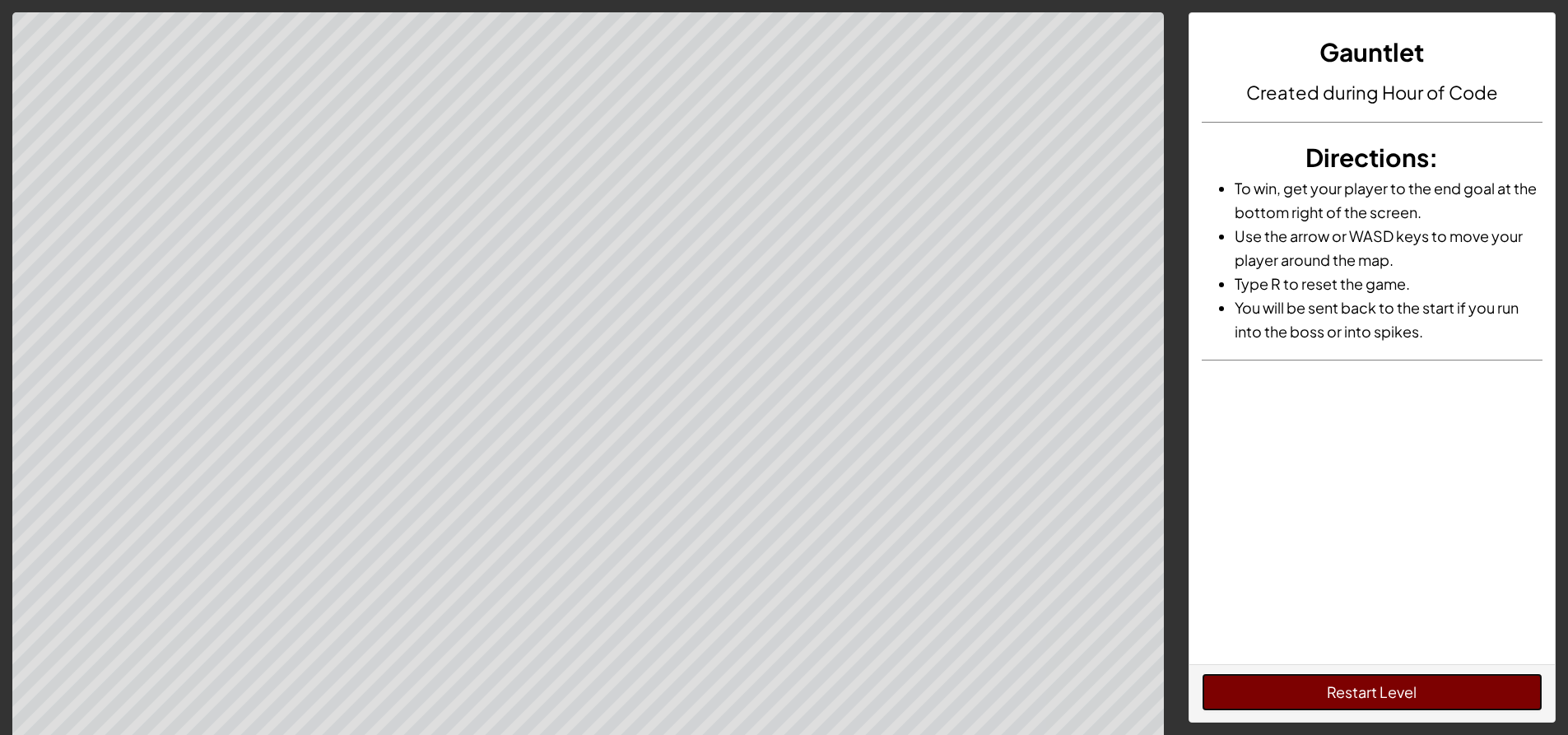
click at [1515, 700] on button "Restart Level" at bounding box center [1372, 693] width 341 height 38
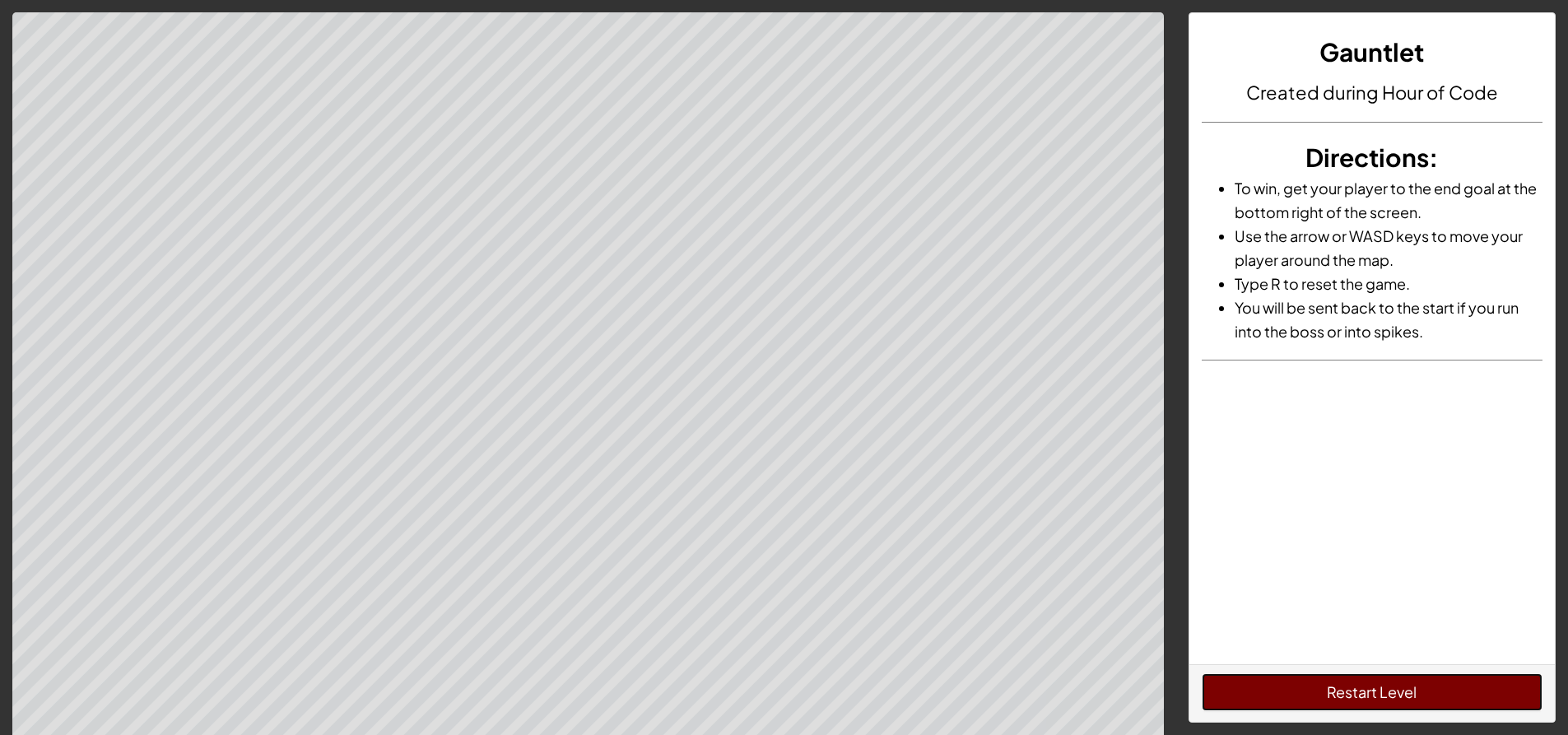
click at [1515, 700] on button "Restart Level" at bounding box center [1372, 693] width 341 height 38
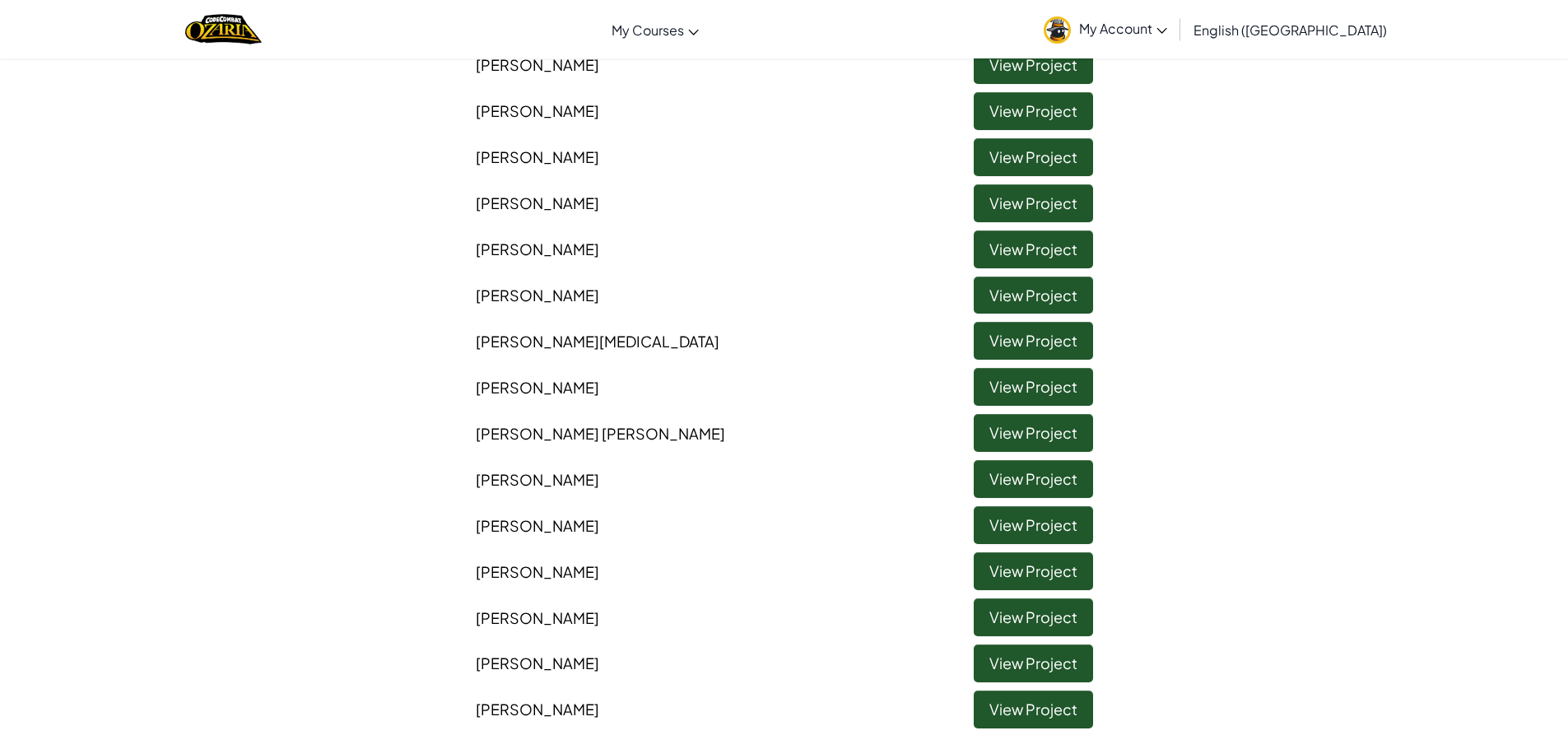
scroll to position [411, 0]
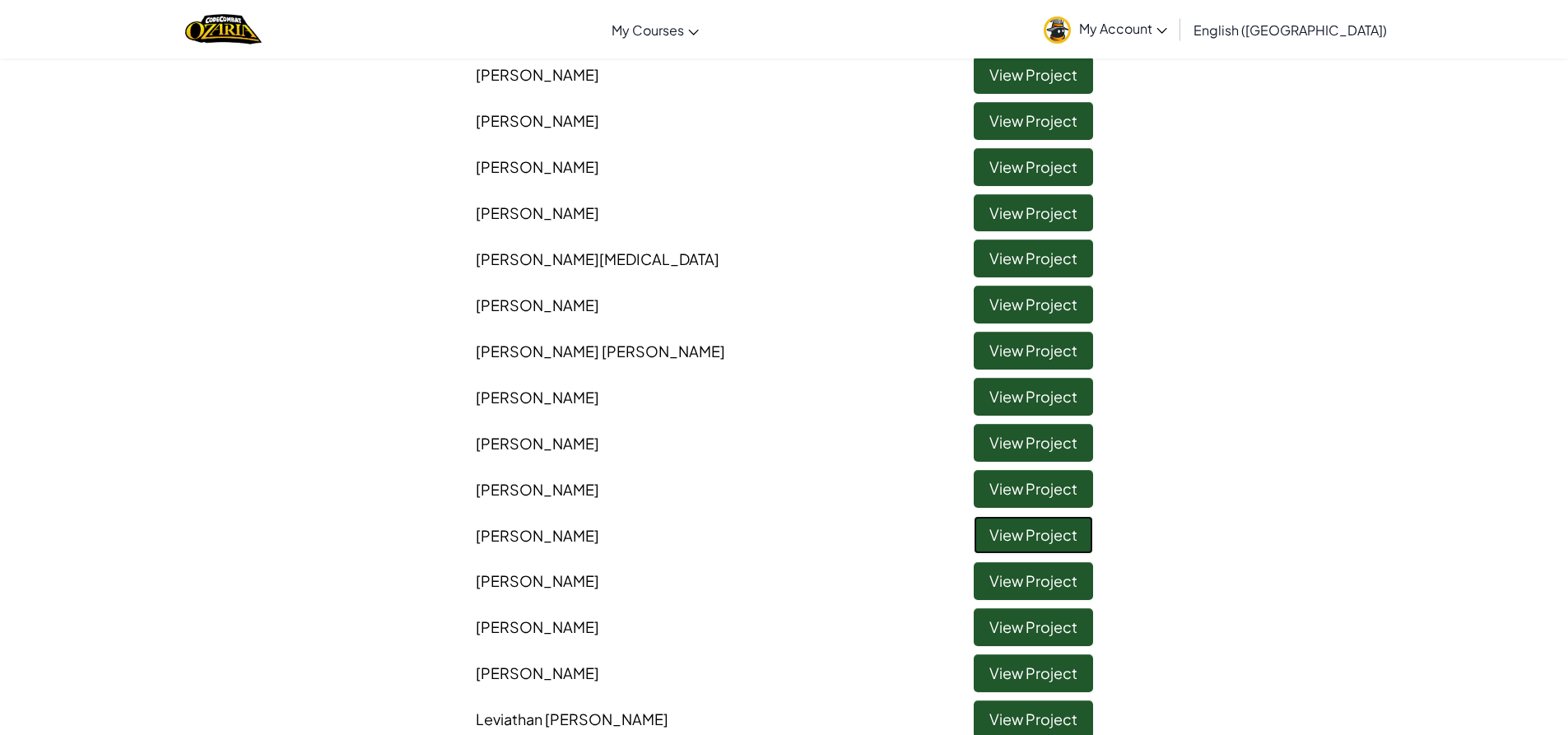
click at [1025, 527] on link "View Project" at bounding box center [1032, 535] width 119 height 38
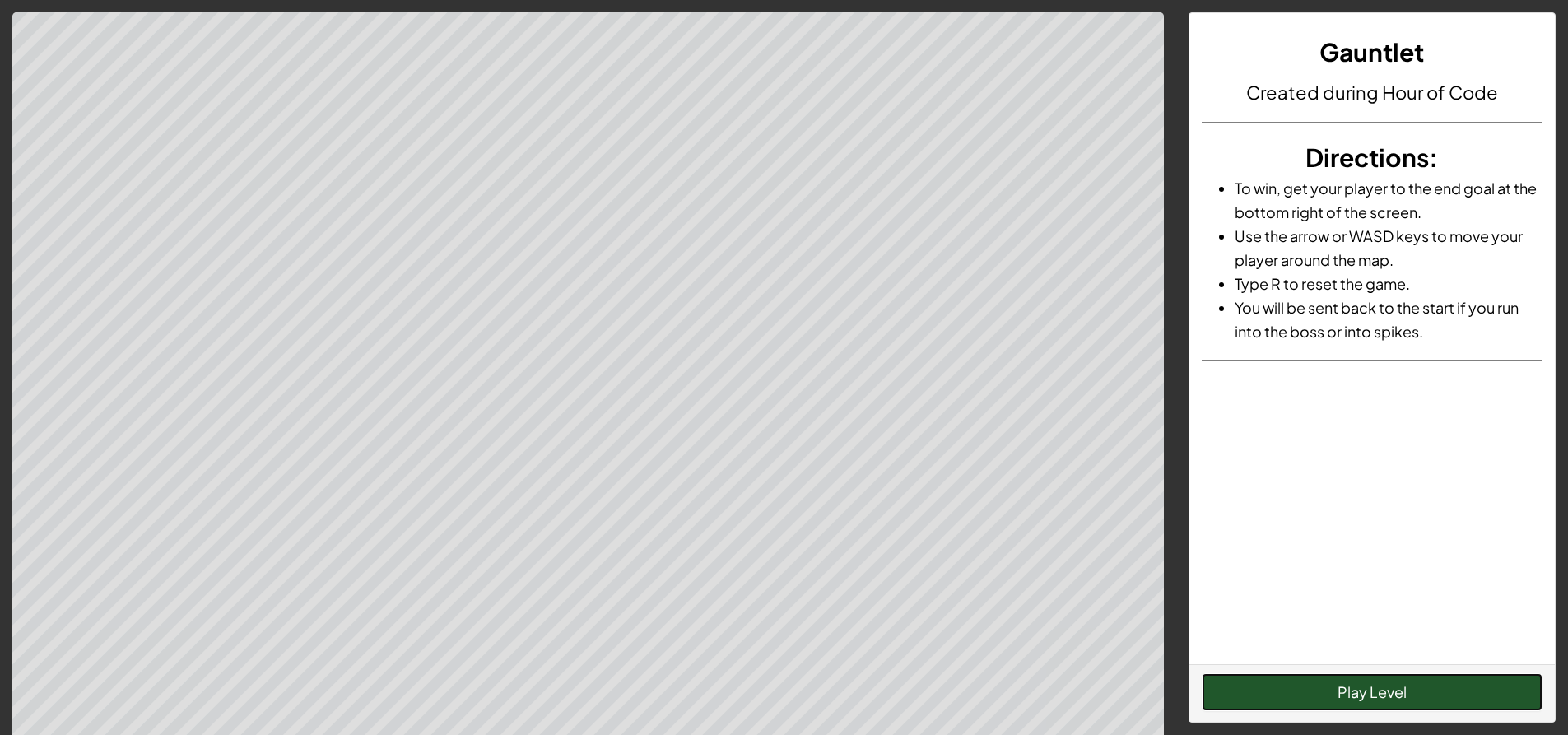
click at [1508, 710] on button "Play Level" at bounding box center [1372, 693] width 341 height 38
click at [1408, 688] on button "Play Level" at bounding box center [1372, 693] width 341 height 38
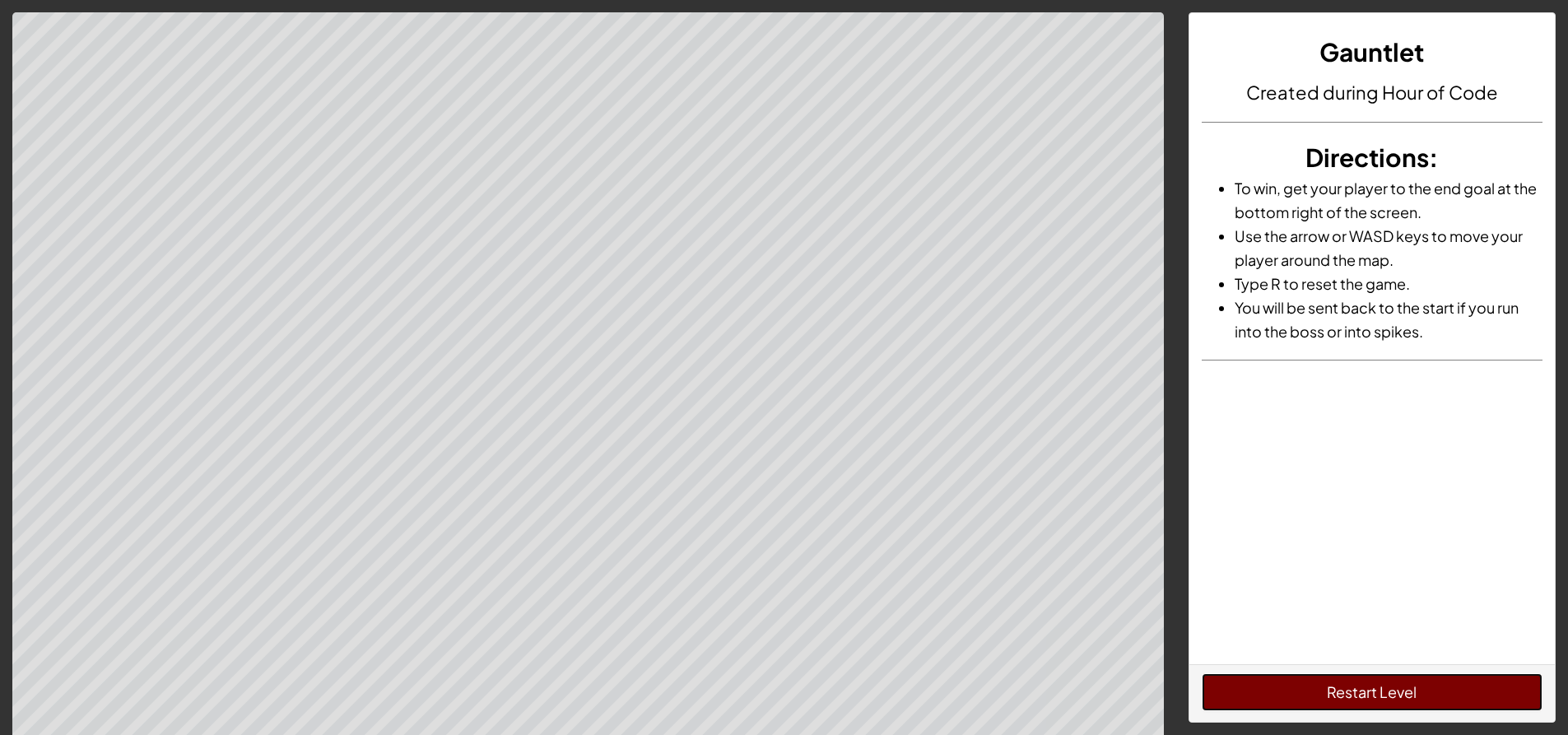
click at [1395, 689] on button "Restart Level" at bounding box center [1372, 693] width 341 height 38
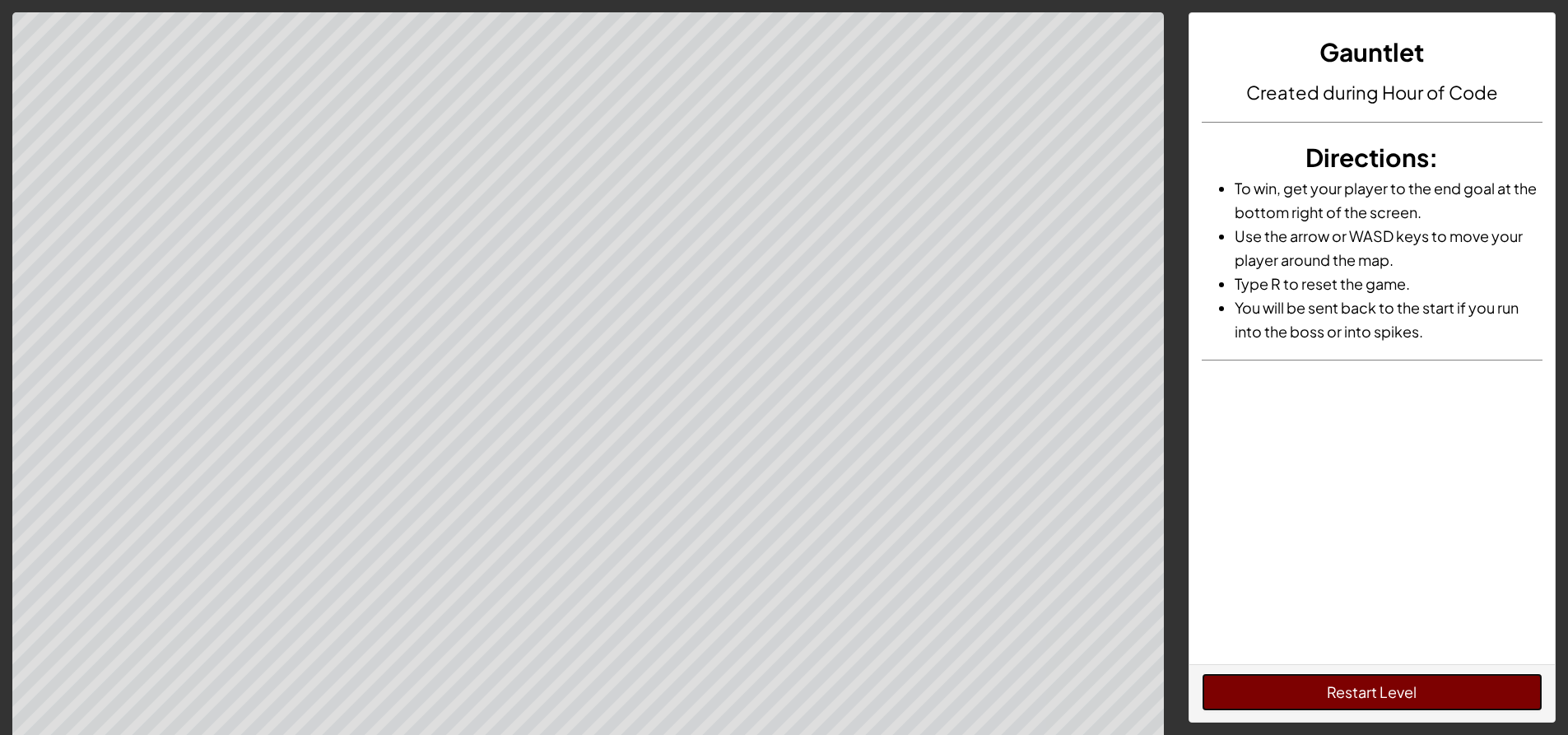
click at [1395, 689] on button "Restart Level" at bounding box center [1372, 693] width 341 height 38
click at [1388, 690] on button "Restart Level" at bounding box center [1372, 693] width 341 height 38
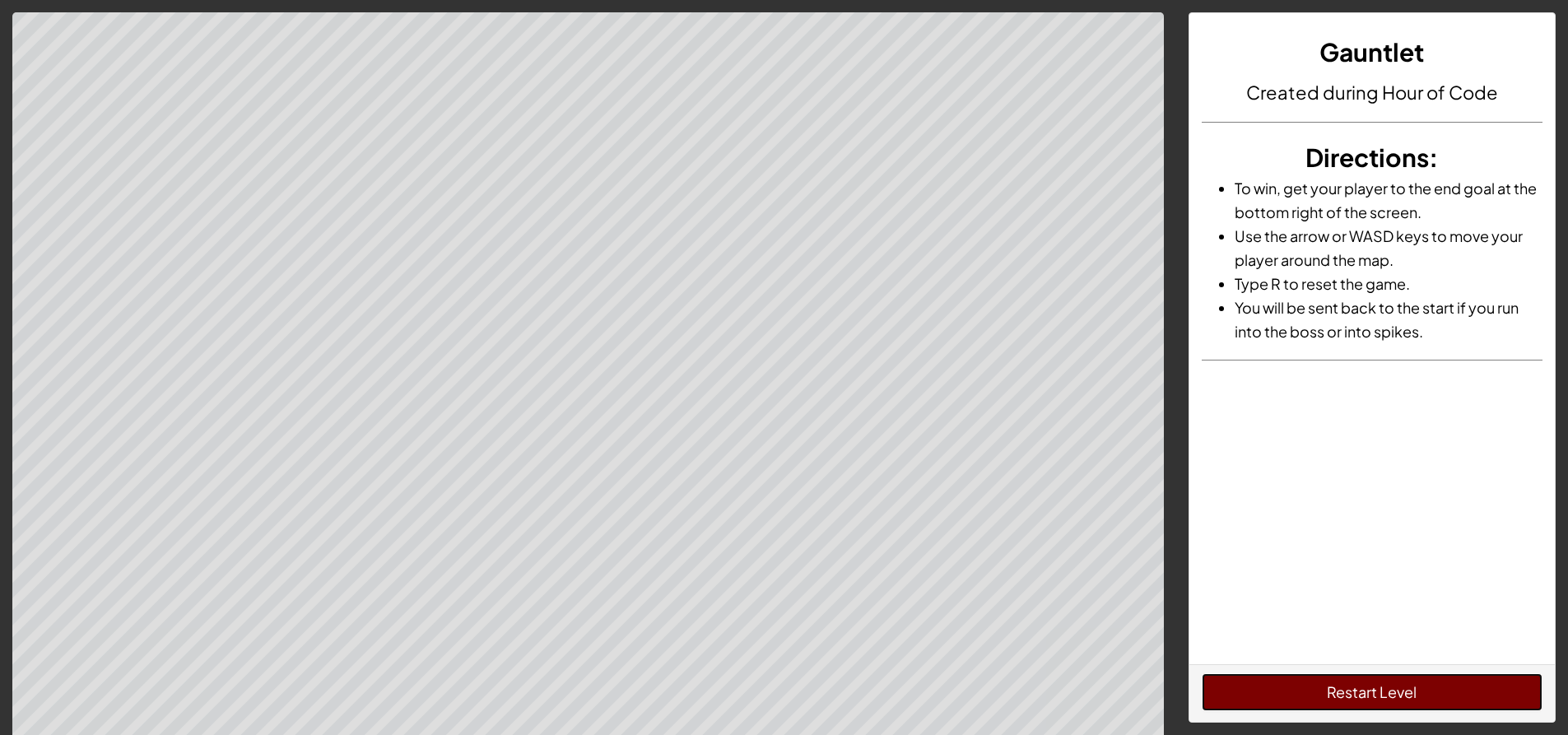
click at [1388, 690] on button "Restart Level" at bounding box center [1372, 693] width 341 height 38
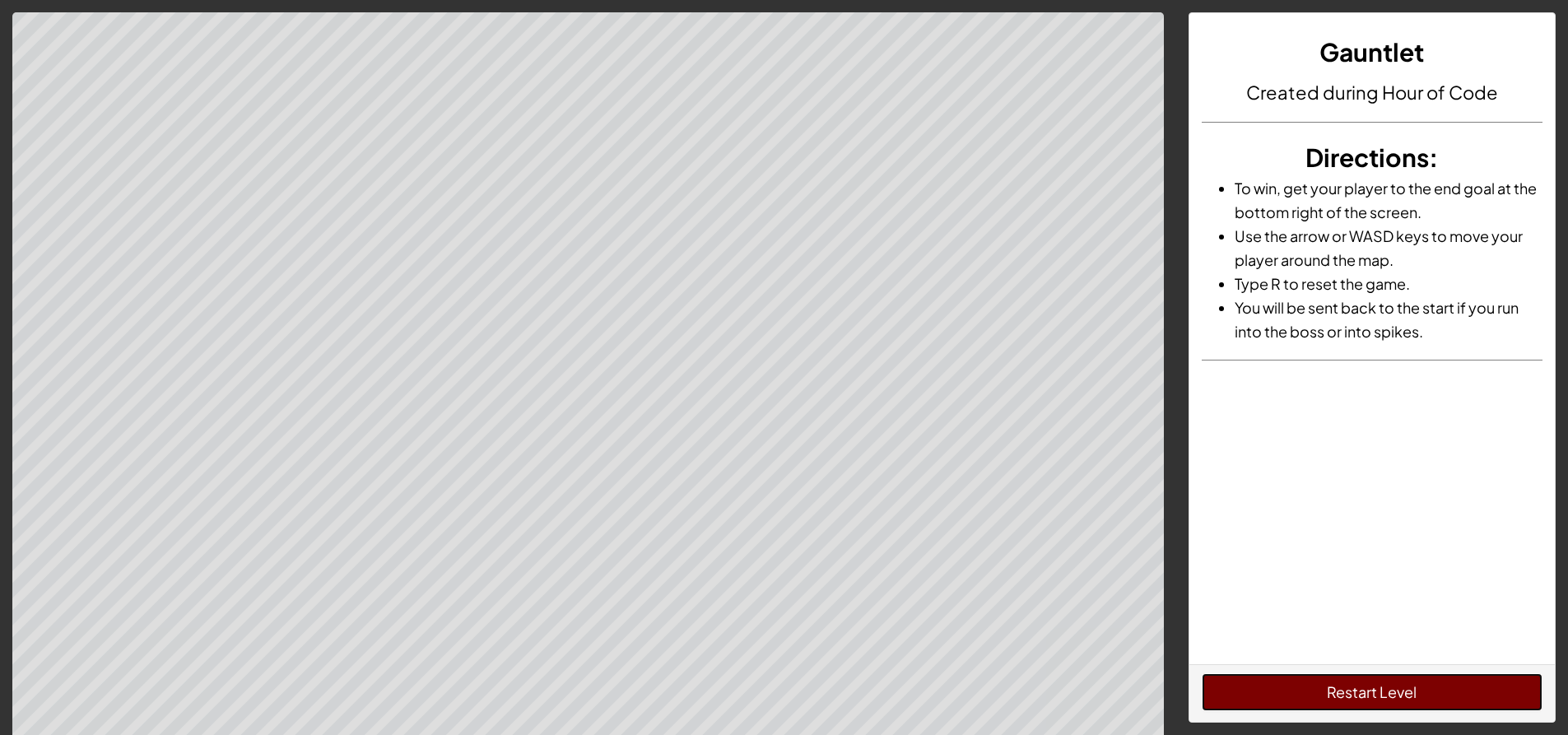
click at [1388, 690] on button "Restart Level" at bounding box center [1372, 693] width 341 height 38
click at [1377, 691] on button "Restart Level" at bounding box center [1372, 693] width 341 height 38
drag, startPoint x: 1377, startPoint y: 691, endPoint x: 1355, endPoint y: 688, distance: 22.2
click at [1373, 691] on button "Restart Level" at bounding box center [1372, 693] width 341 height 38
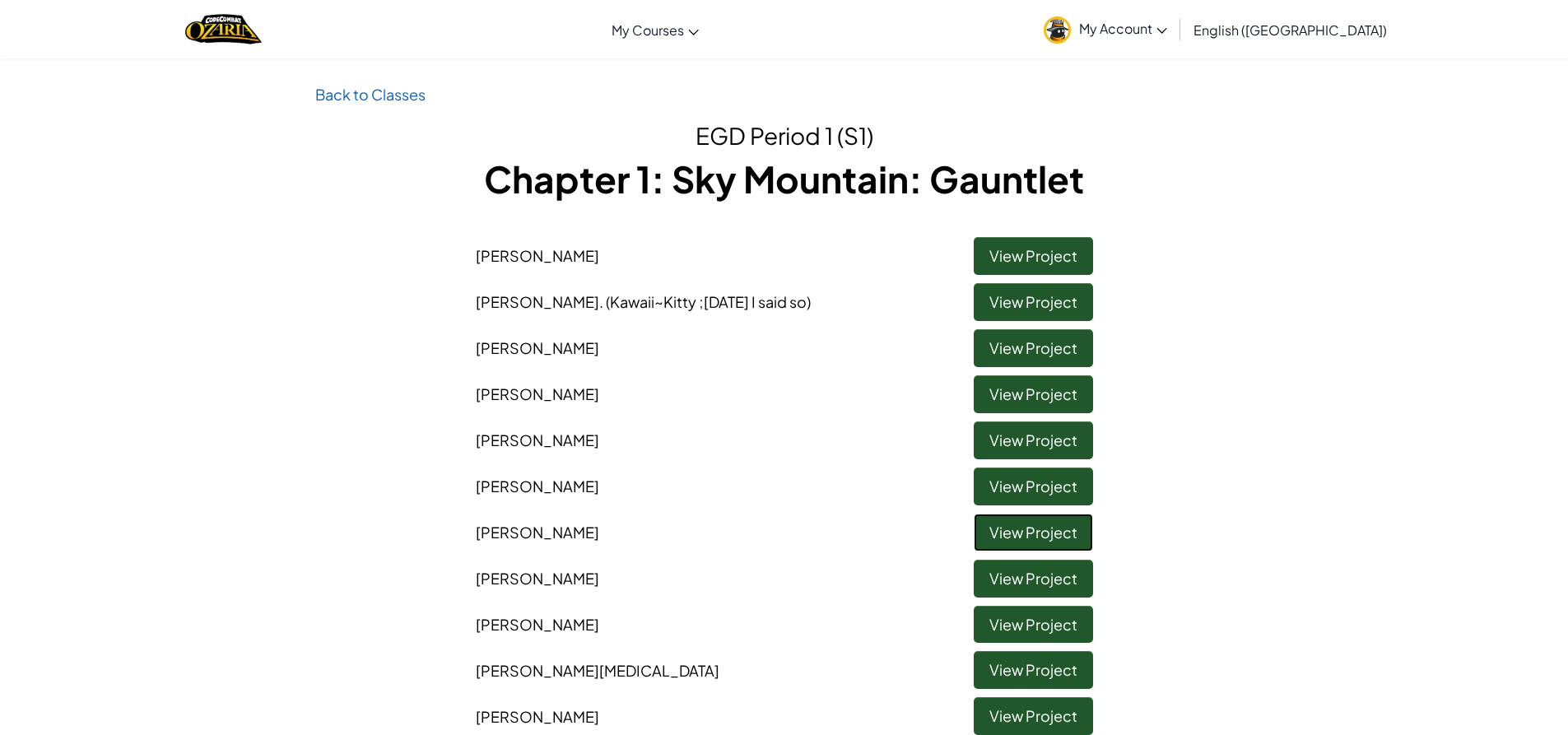
click at [1015, 524] on link "View Project" at bounding box center [1032, 533] width 119 height 38
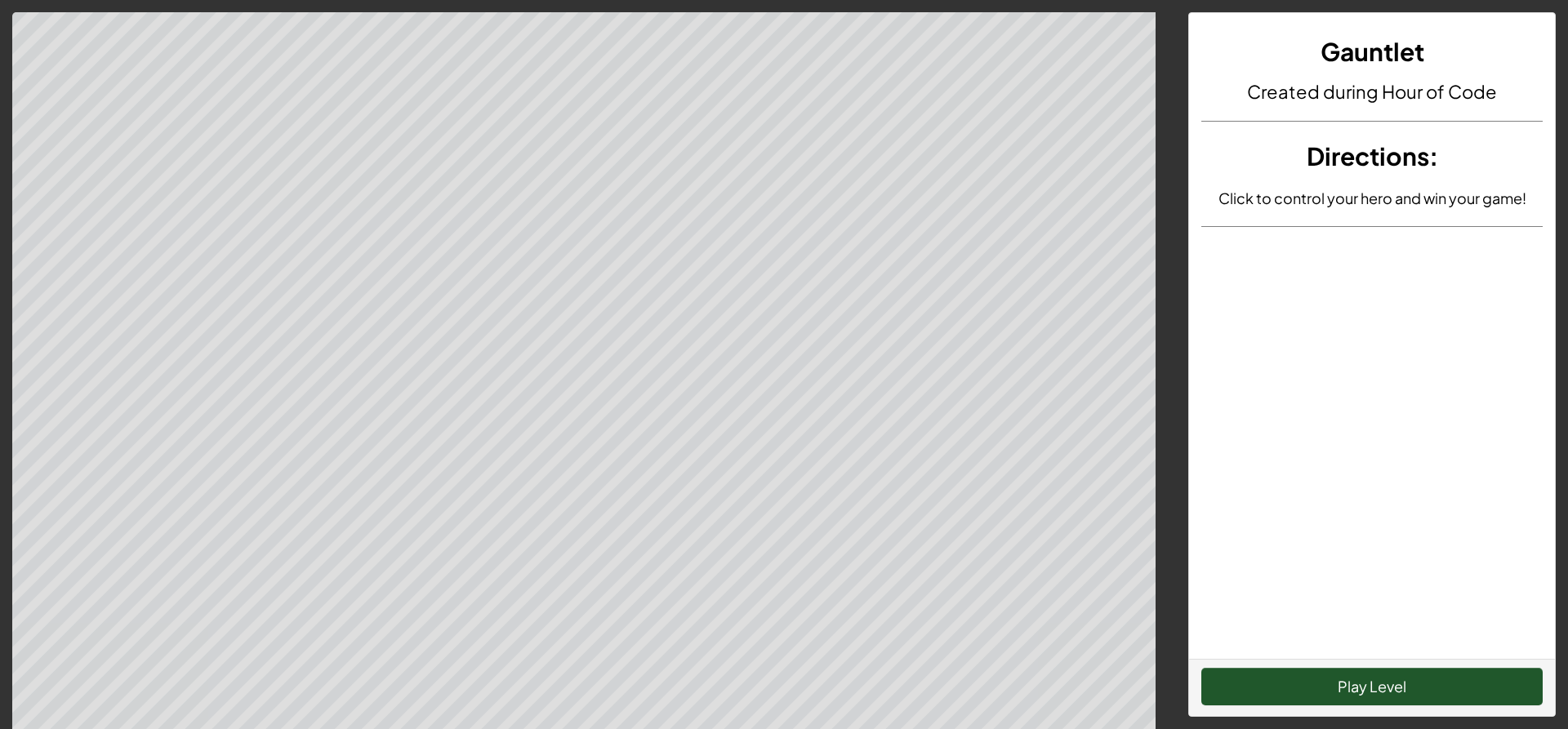
click at [1432, 692] on button "Play Level" at bounding box center [1372, 687] width 342 height 38
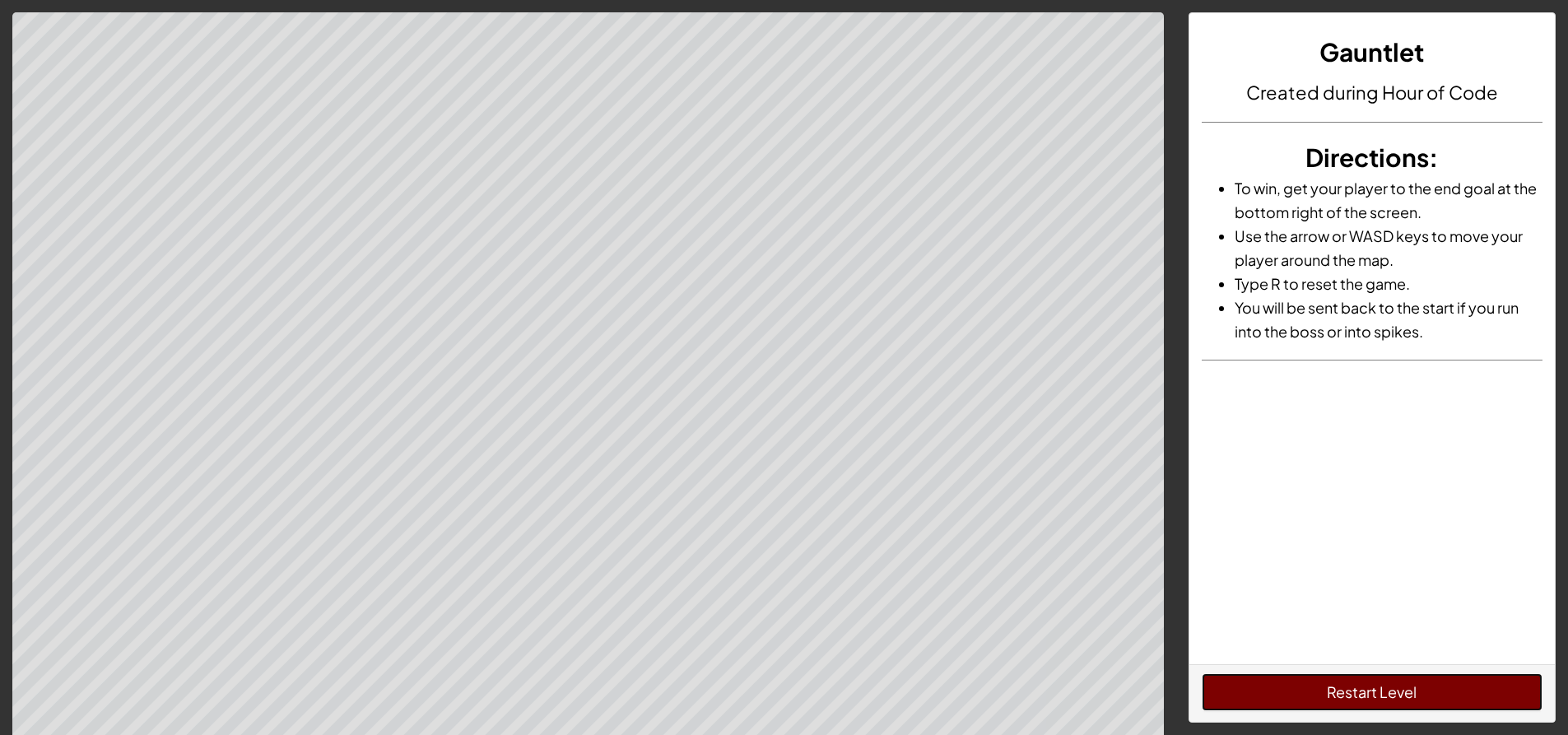
click at [1334, 695] on button "Restart Level" at bounding box center [1372, 693] width 341 height 38
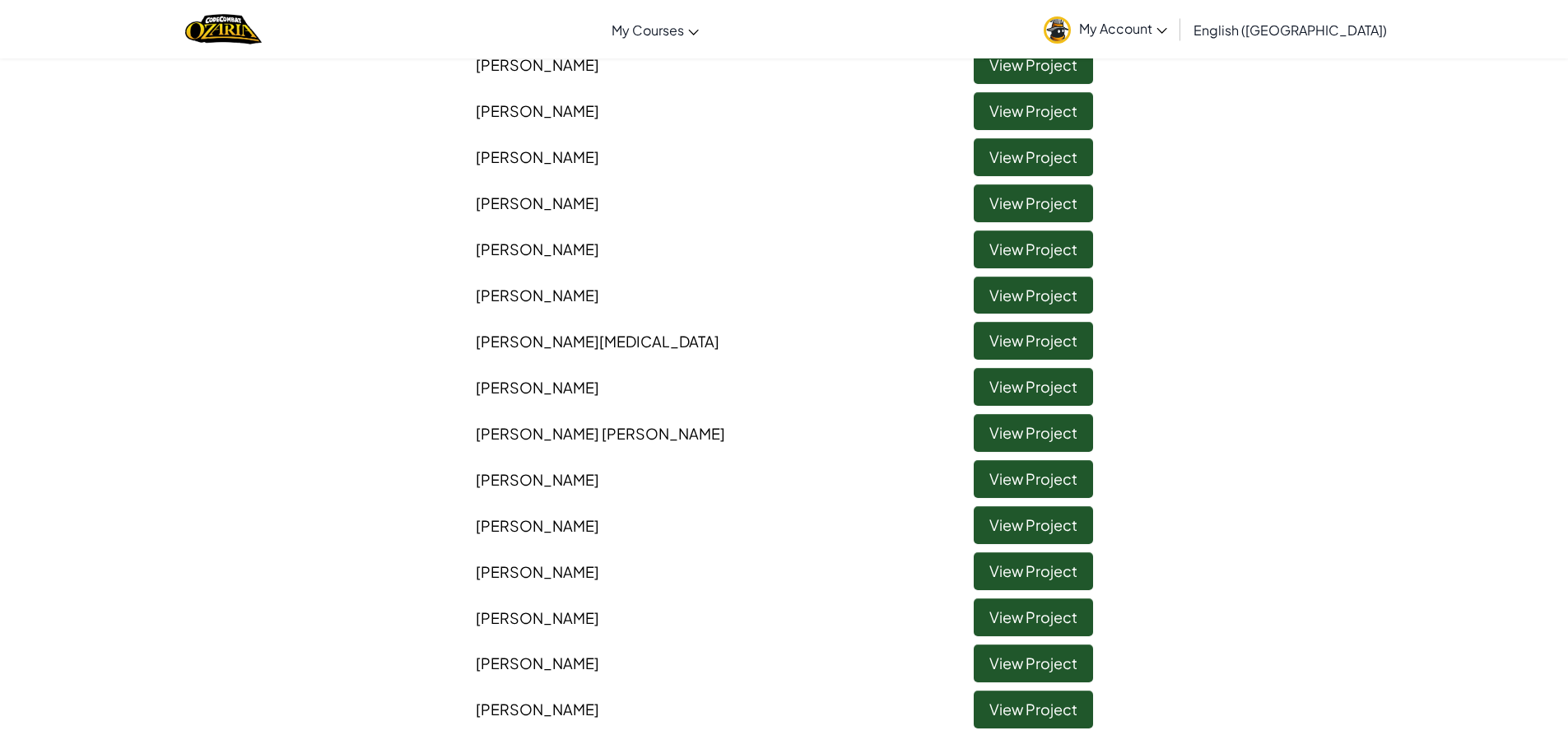
scroll to position [411, 0]
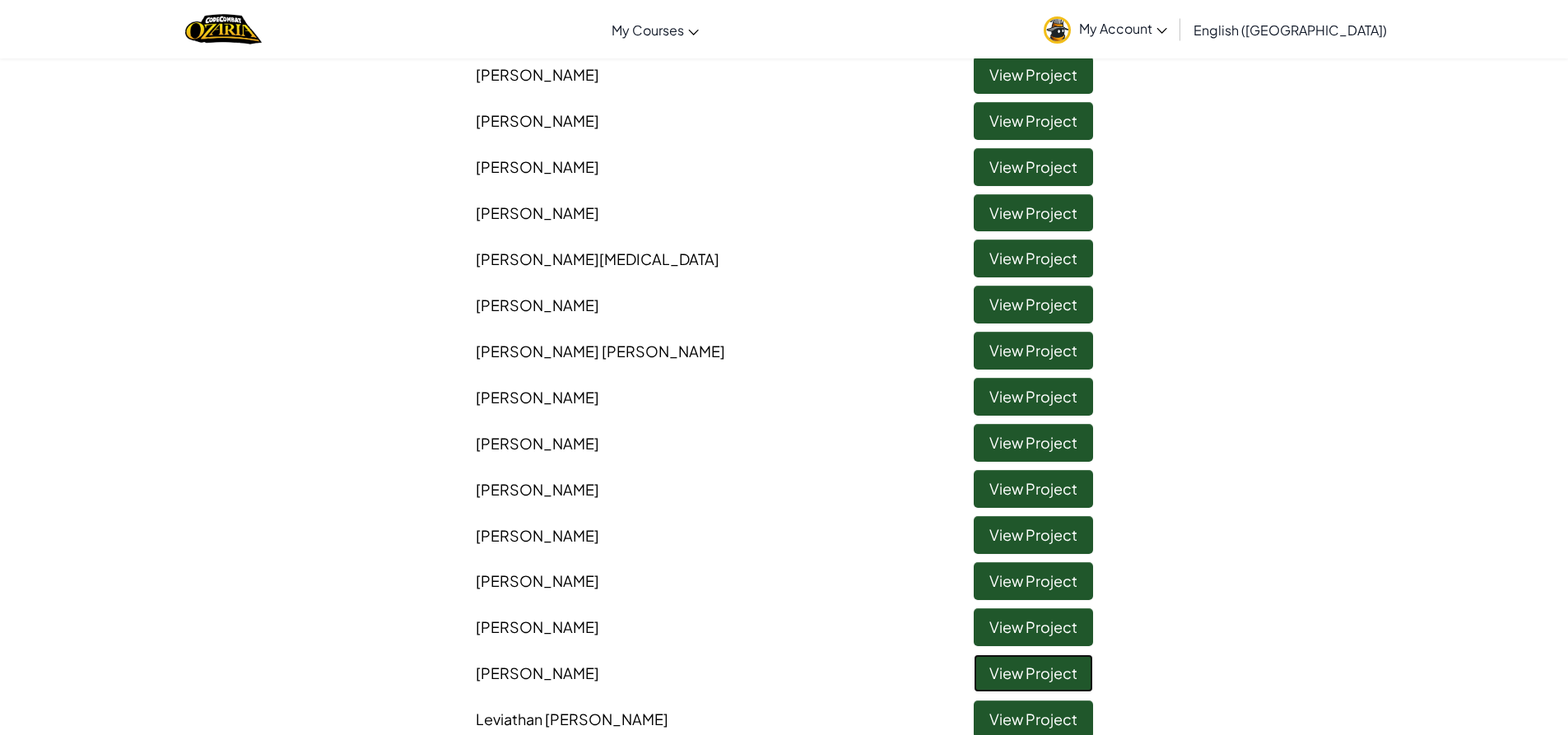
click at [991, 674] on link "View Project" at bounding box center [1032, 674] width 119 height 38
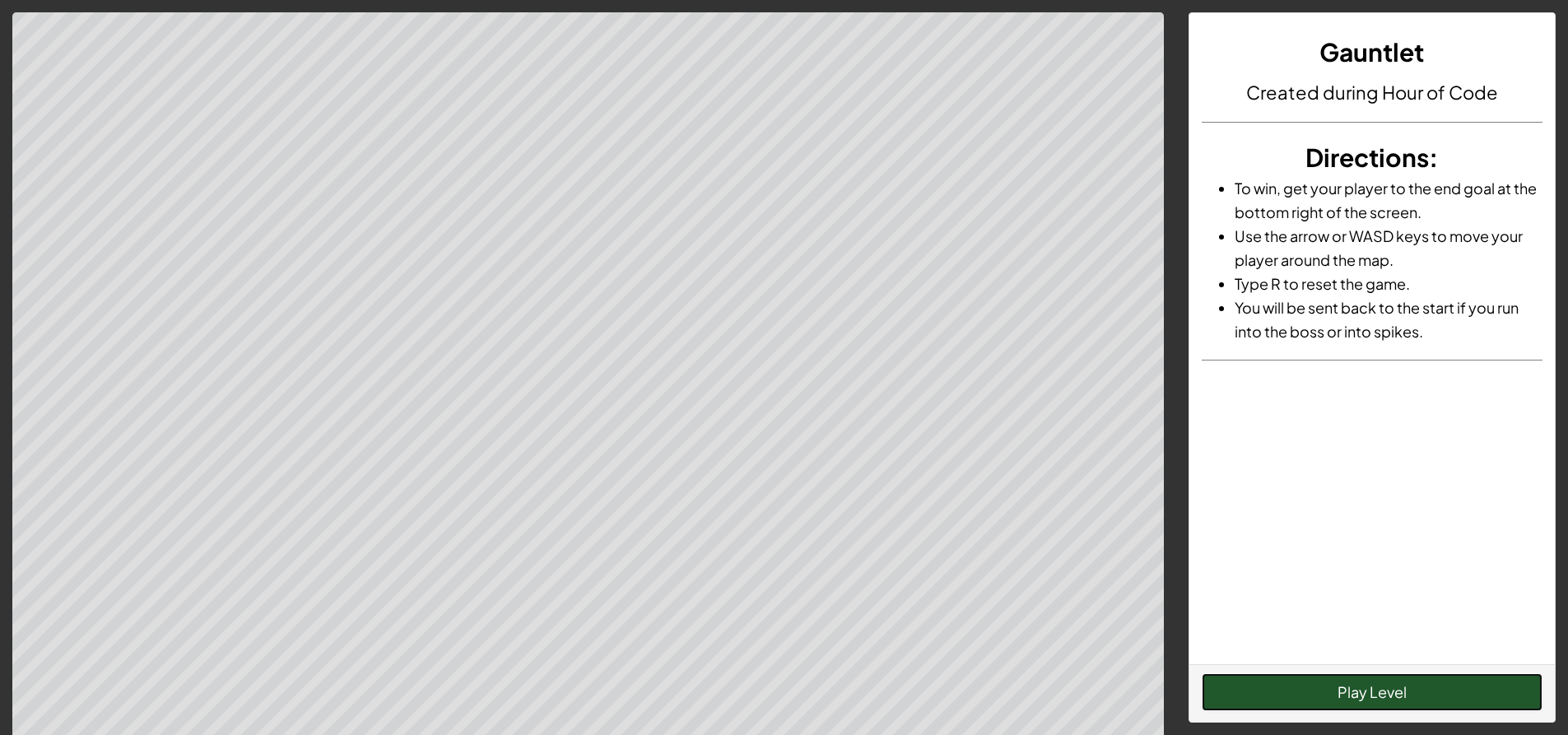
click at [1339, 684] on button "Play Level" at bounding box center [1372, 693] width 341 height 38
